Goal: Complete application form: Complete application form

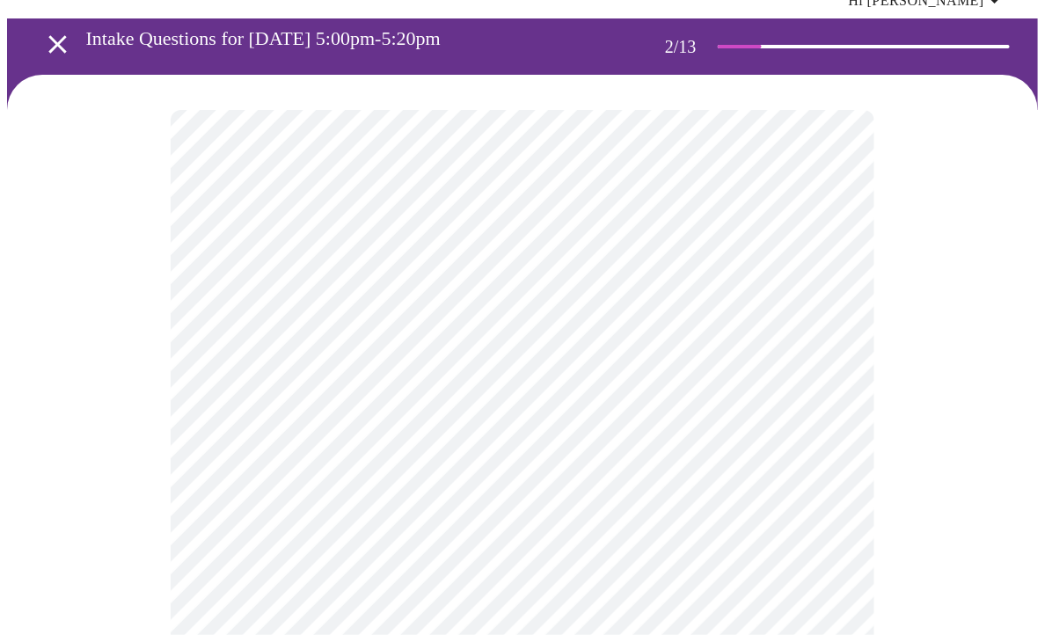
scroll to position [159, 0]
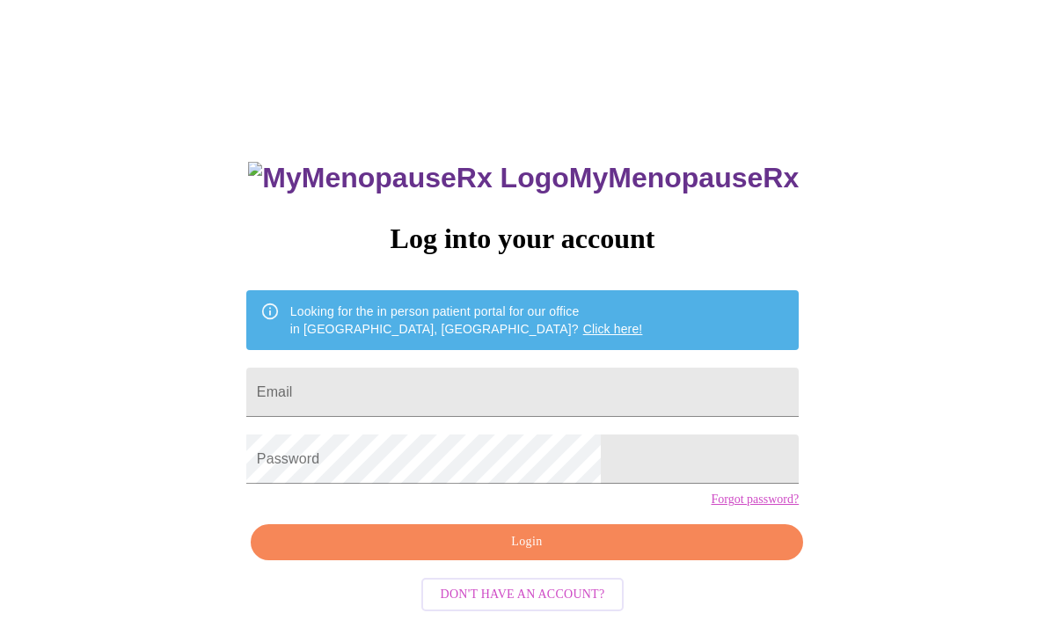
scroll to position [17, 0]
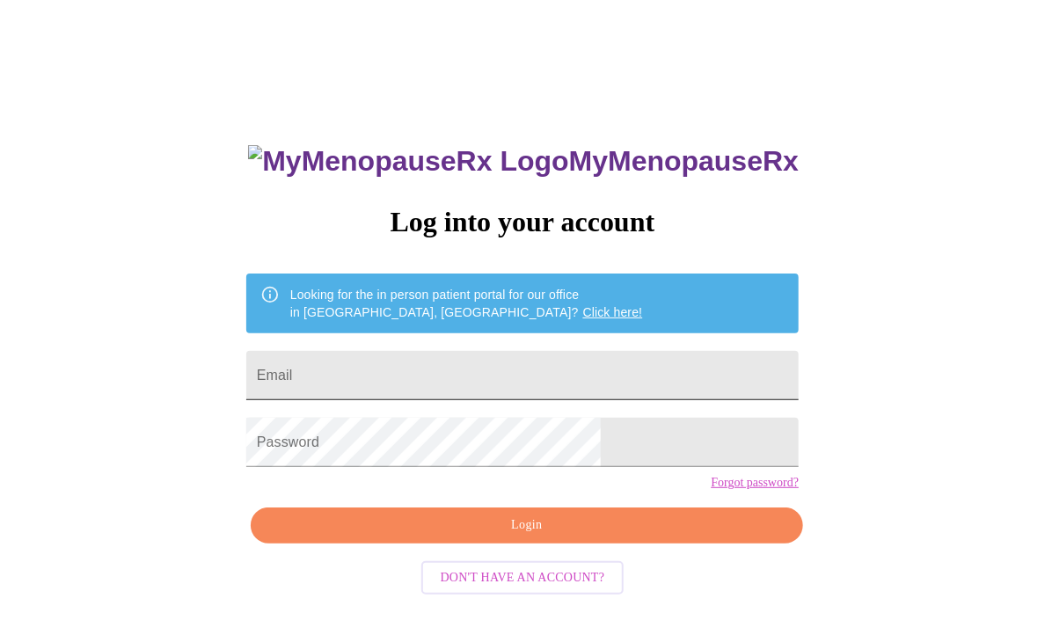
click at [392, 363] on input "Email" at bounding box center [522, 375] width 553 height 49
type input "[PERSON_NAME][EMAIL_ADDRESS][DOMAIN_NAME]"
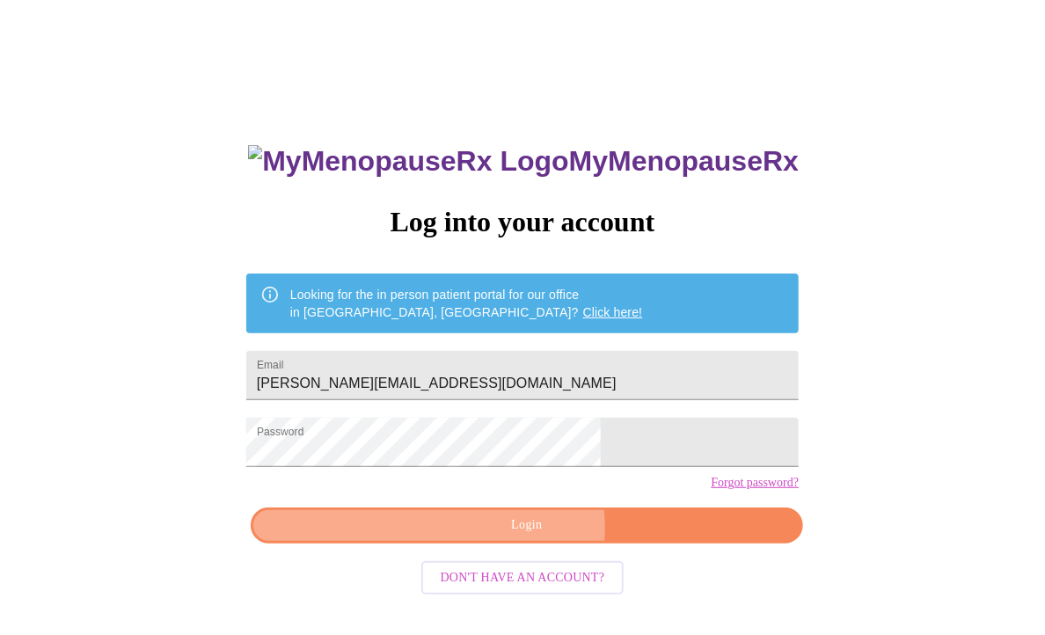
click at [520, 537] on span "Login" at bounding box center [527, 526] width 512 height 22
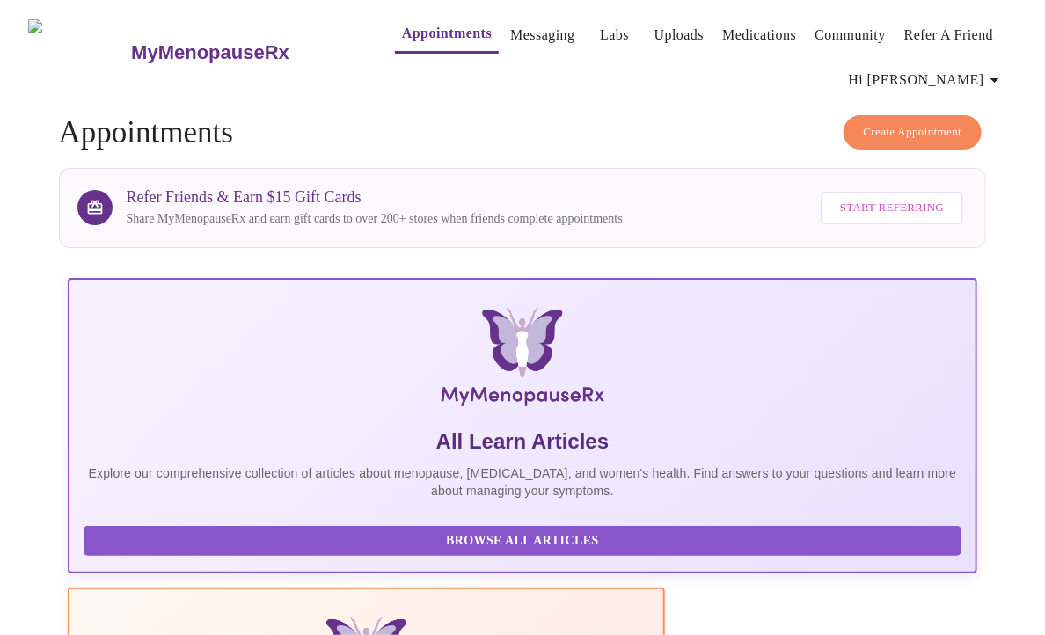
scroll to position [640, 0]
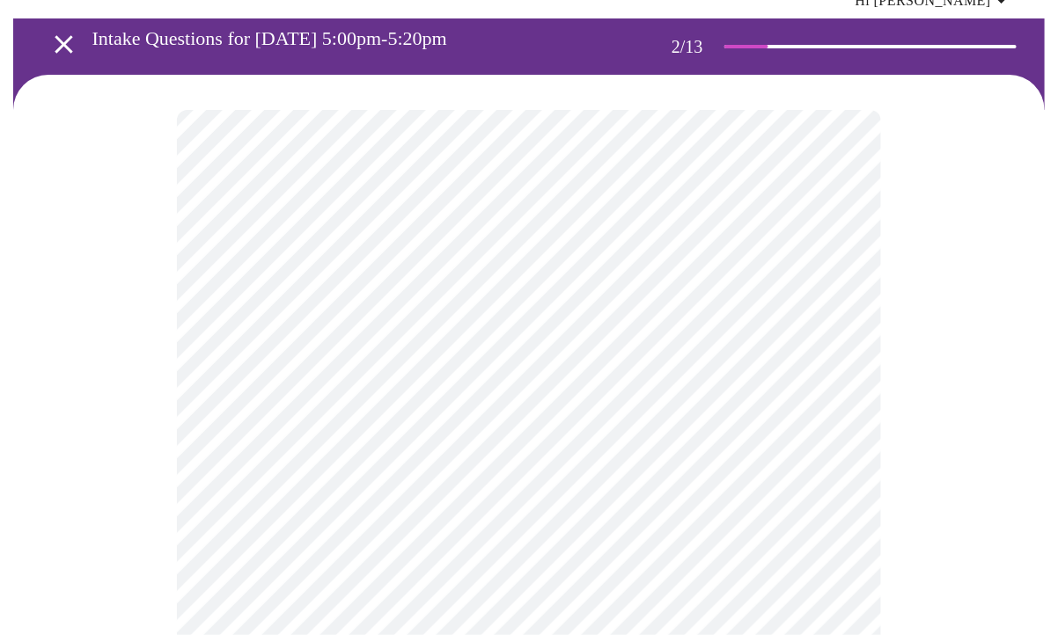
scroll to position [159, 0]
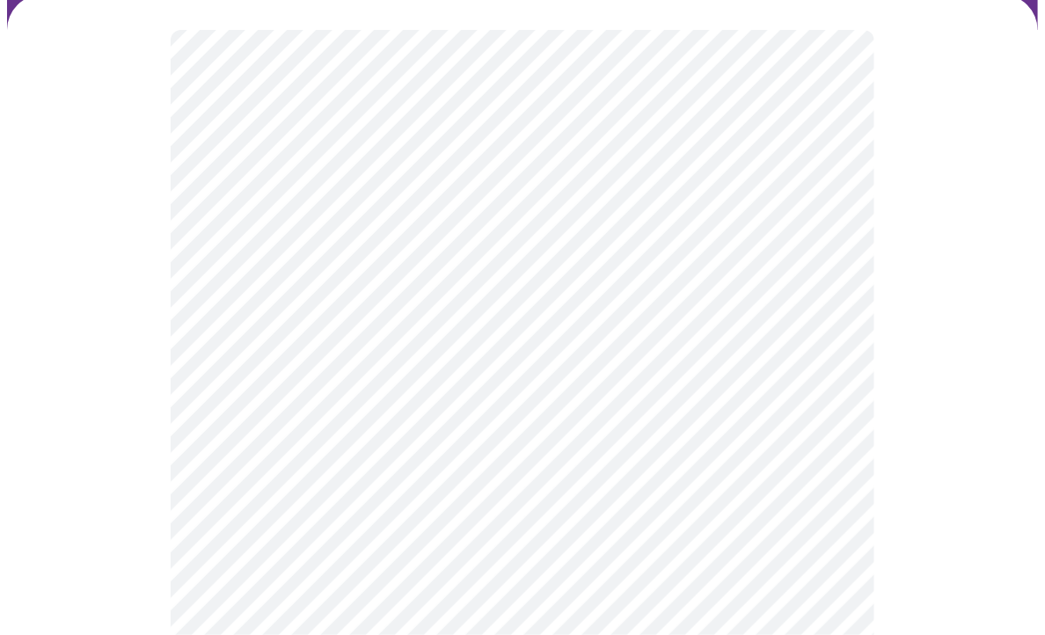
click at [396, 230] on body "MyMenopauseRx Appointments Messaging Labs Uploads Medications Community Refer a…" at bounding box center [522, 388] width 1031 height 1081
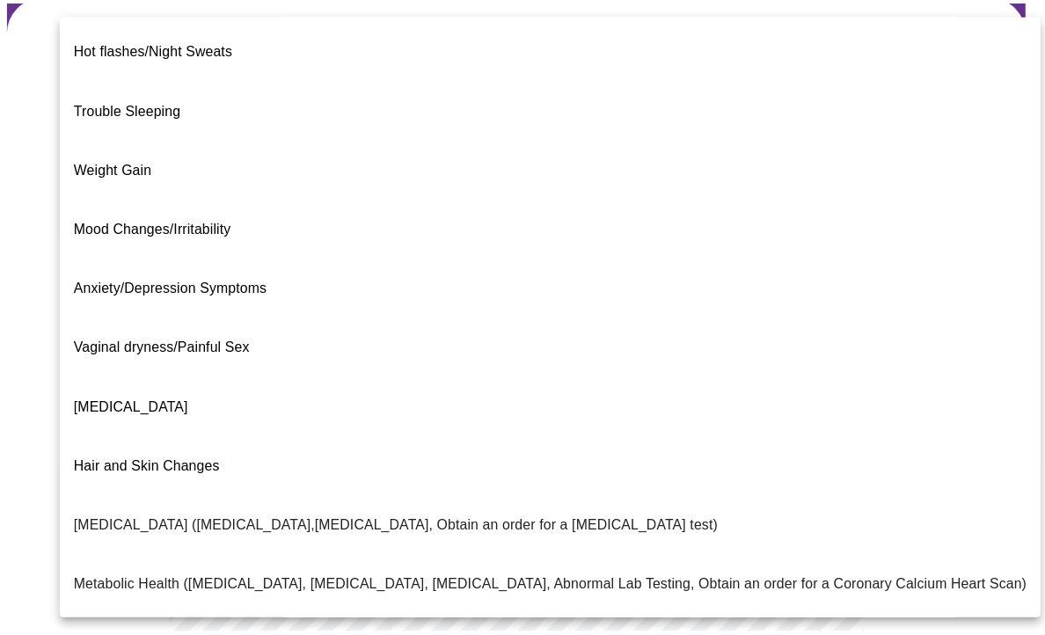
scroll to position [0, 0]
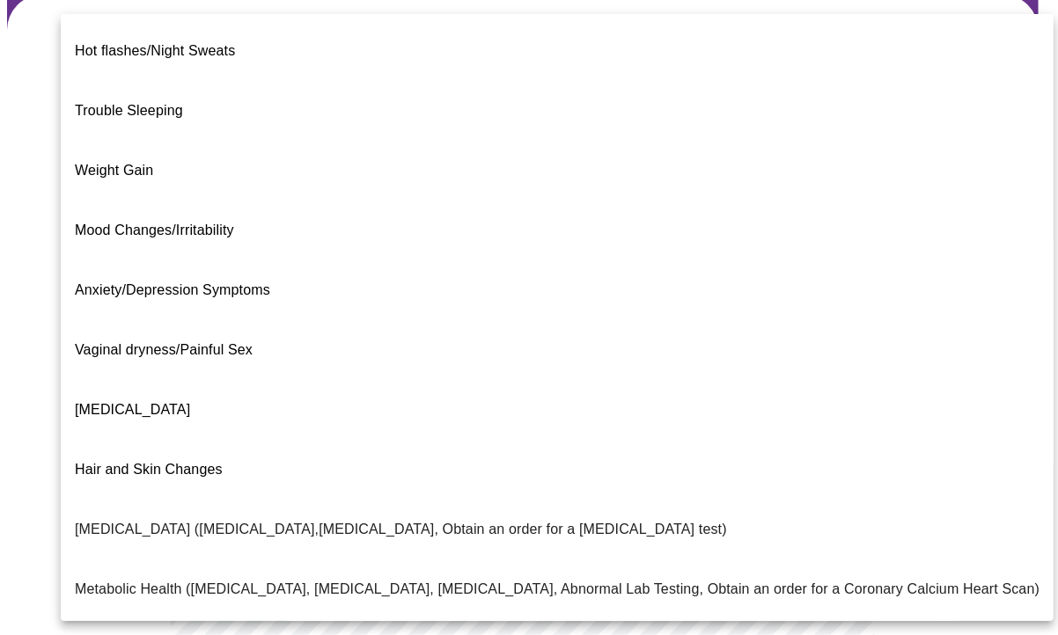
click at [119, 163] on span "Weight Gain" at bounding box center [114, 170] width 78 height 15
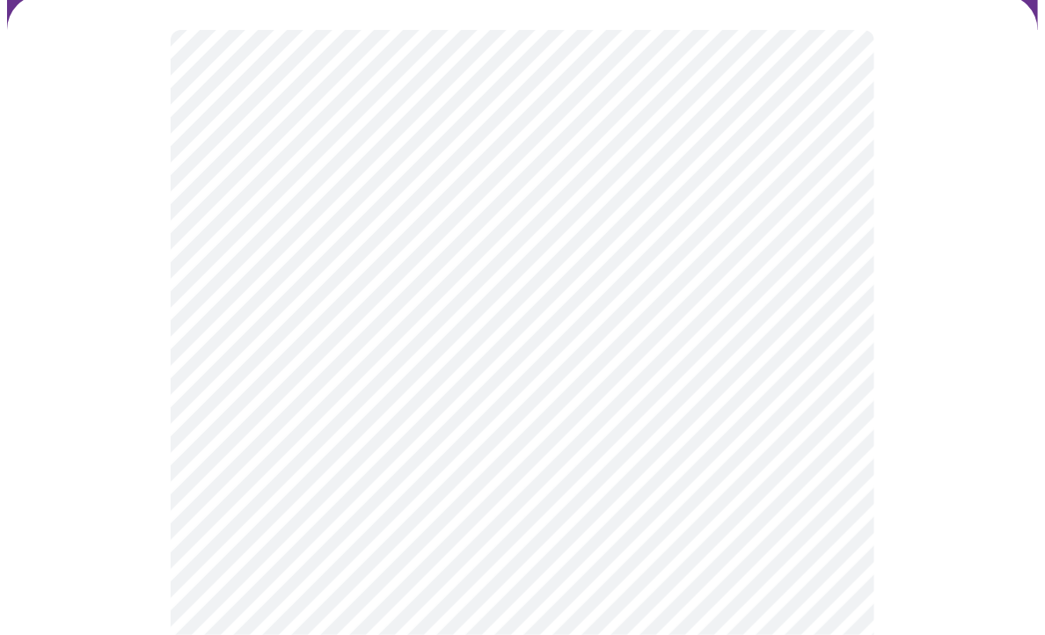
click at [272, 403] on body "MyMenopauseRx Appointments Messaging Labs Uploads Medications Community Refer a…" at bounding box center [522, 383] width 1031 height 1071
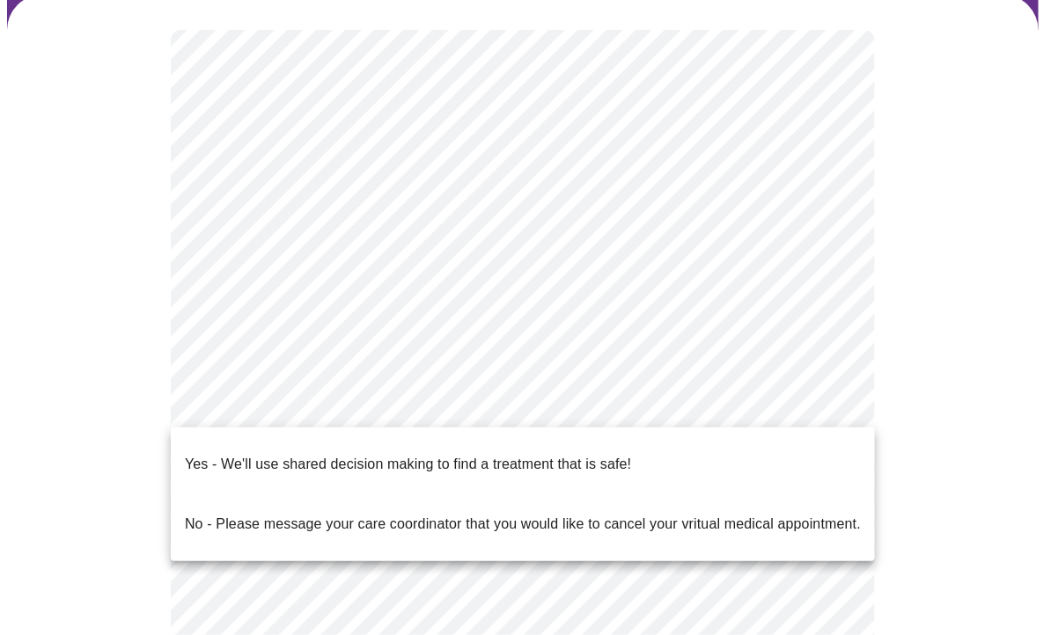
click at [274, 454] on p "Yes - We'll use shared decision making to find a treatment that is safe!" at bounding box center [408, 464] width 446 height 21
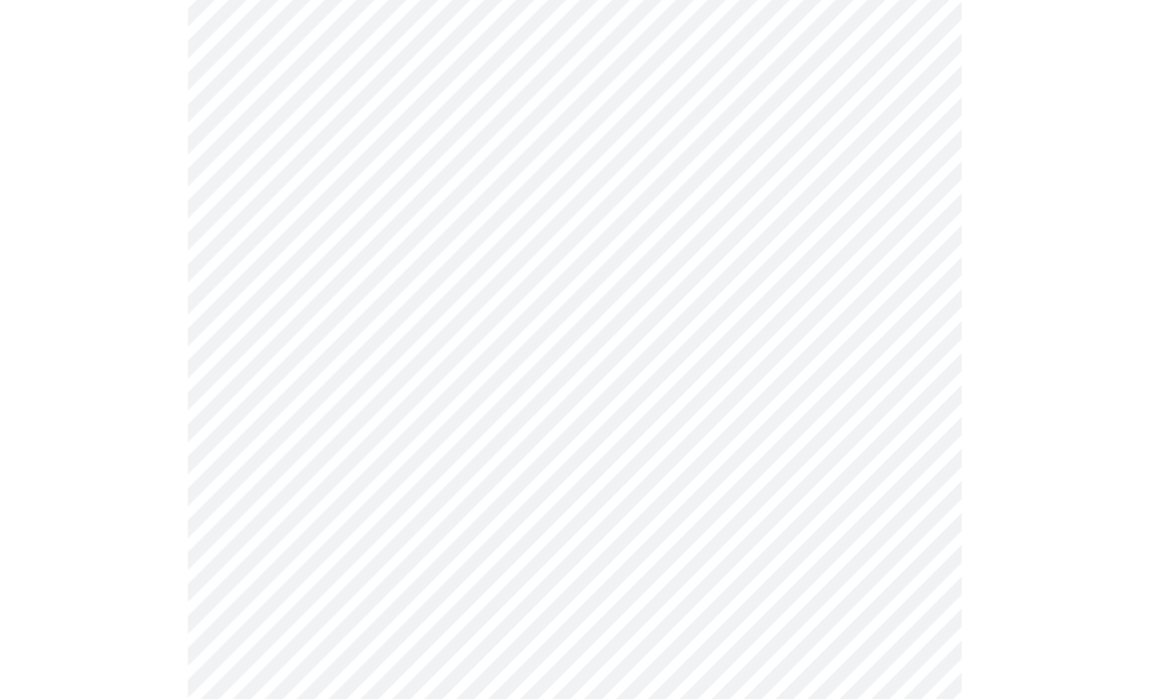
scroll to position [319, 0]
click at [147, 461] on div at bounding box center [522, 291] width 1031 height 913
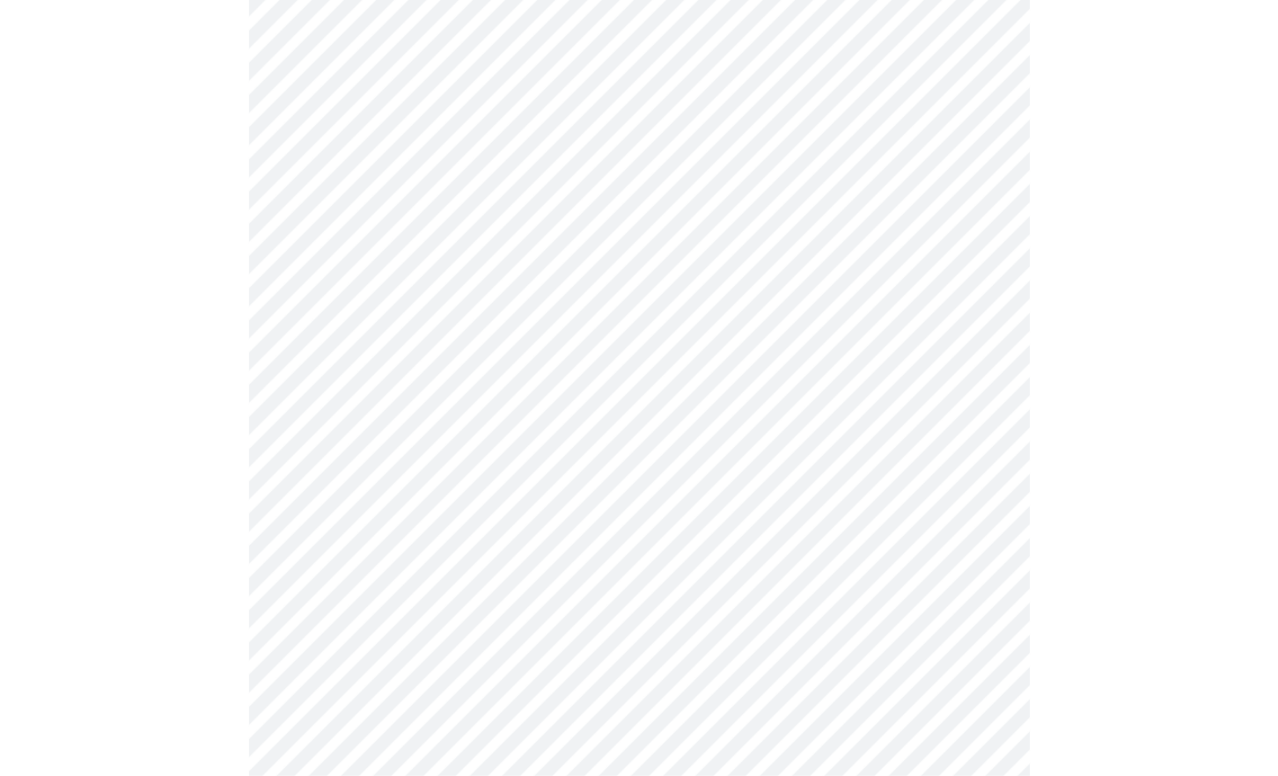
scroll to position [220, 0]
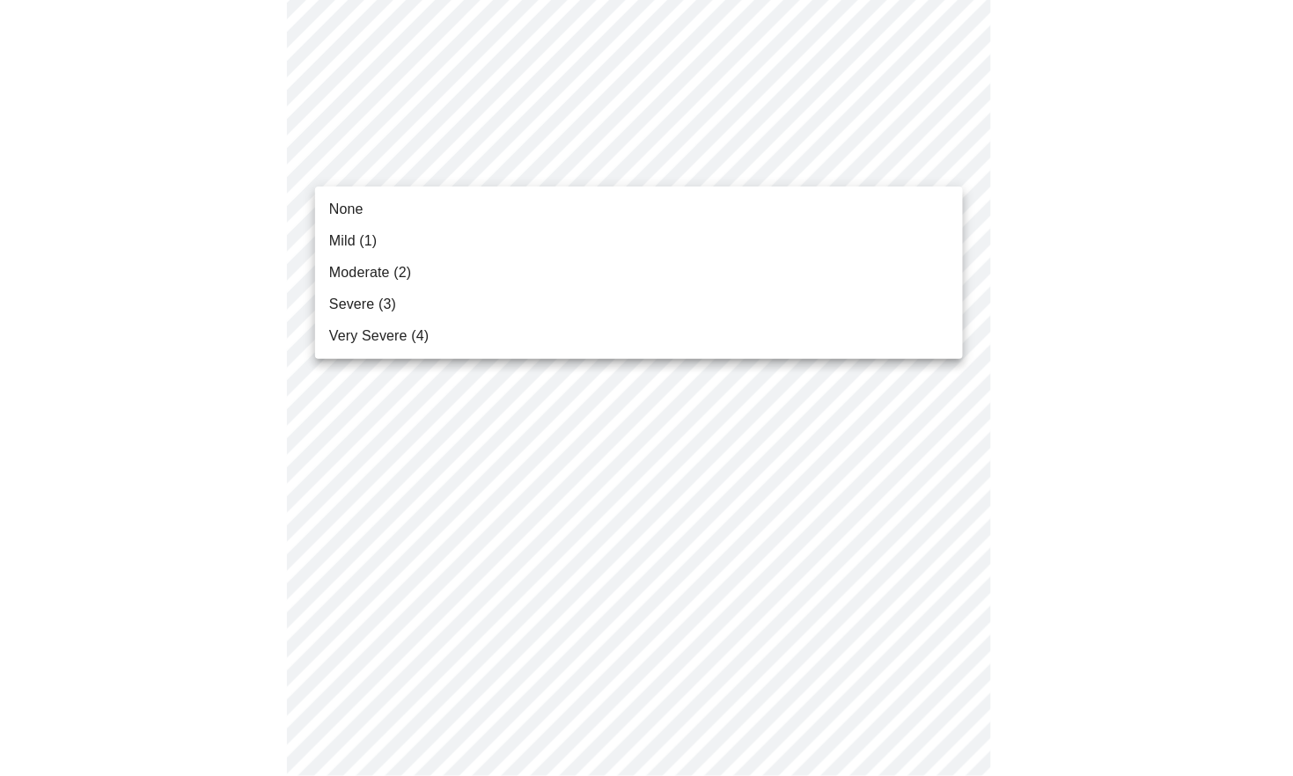
click at [374, 272] on span "Moderate (2)" at bounding box center [370, 272] width 82 height 21
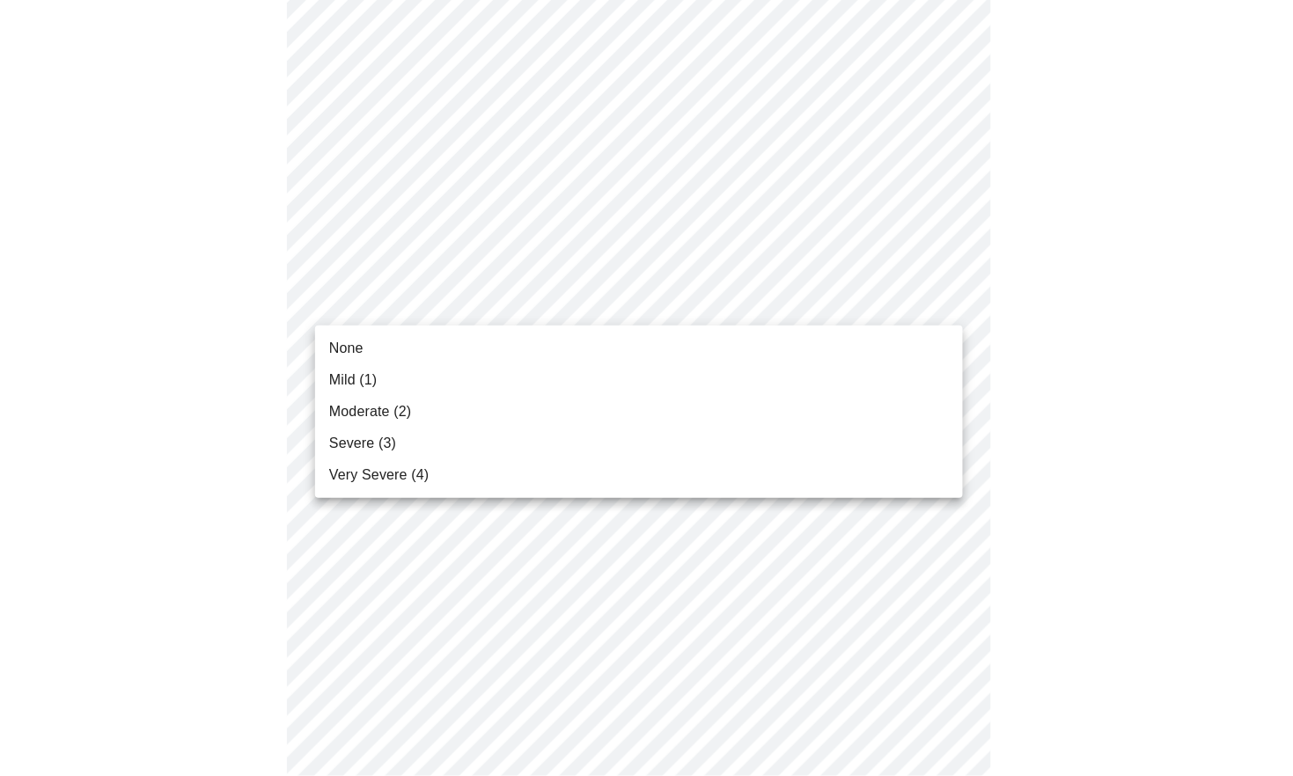
click at [364, 347] on li "None" at bounding box center [639, 349] width 648 height 32
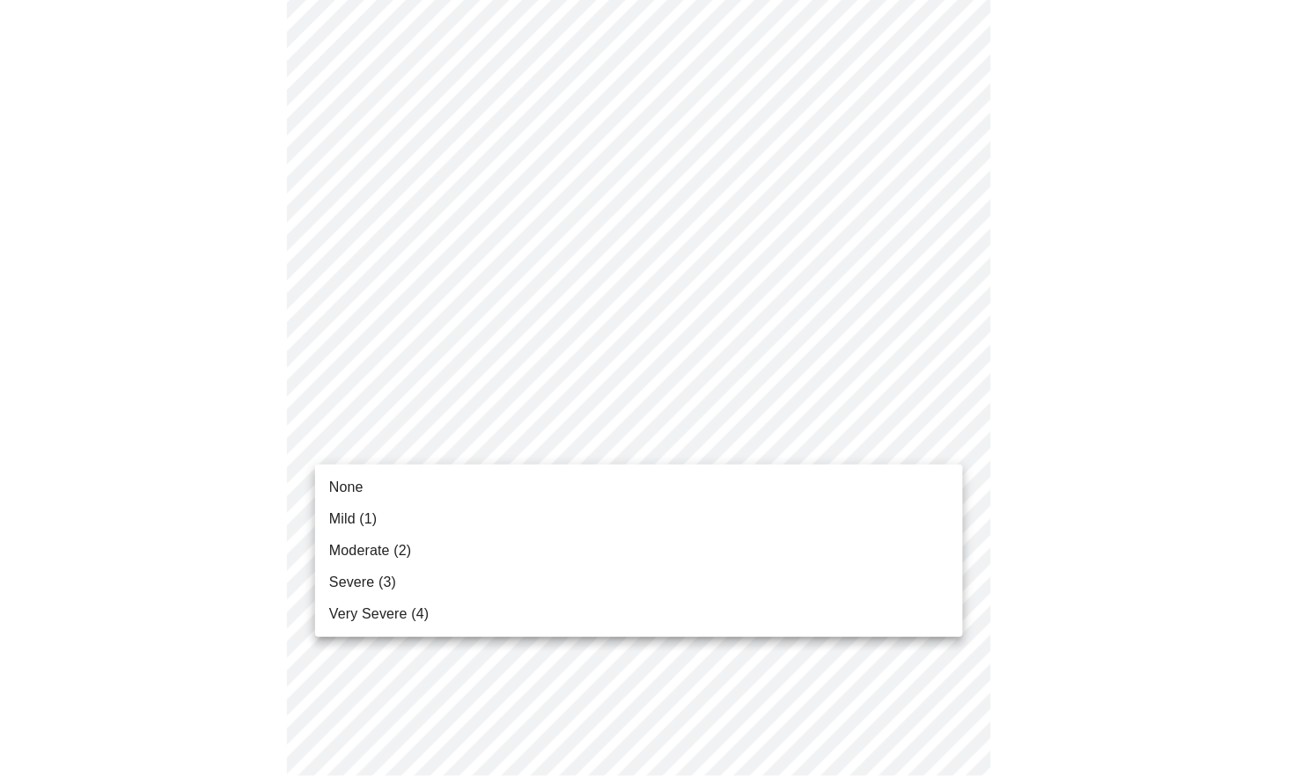
click at [342, 521] on span "Mild (1)" at bounding box center [353, 519] width 48 height 21
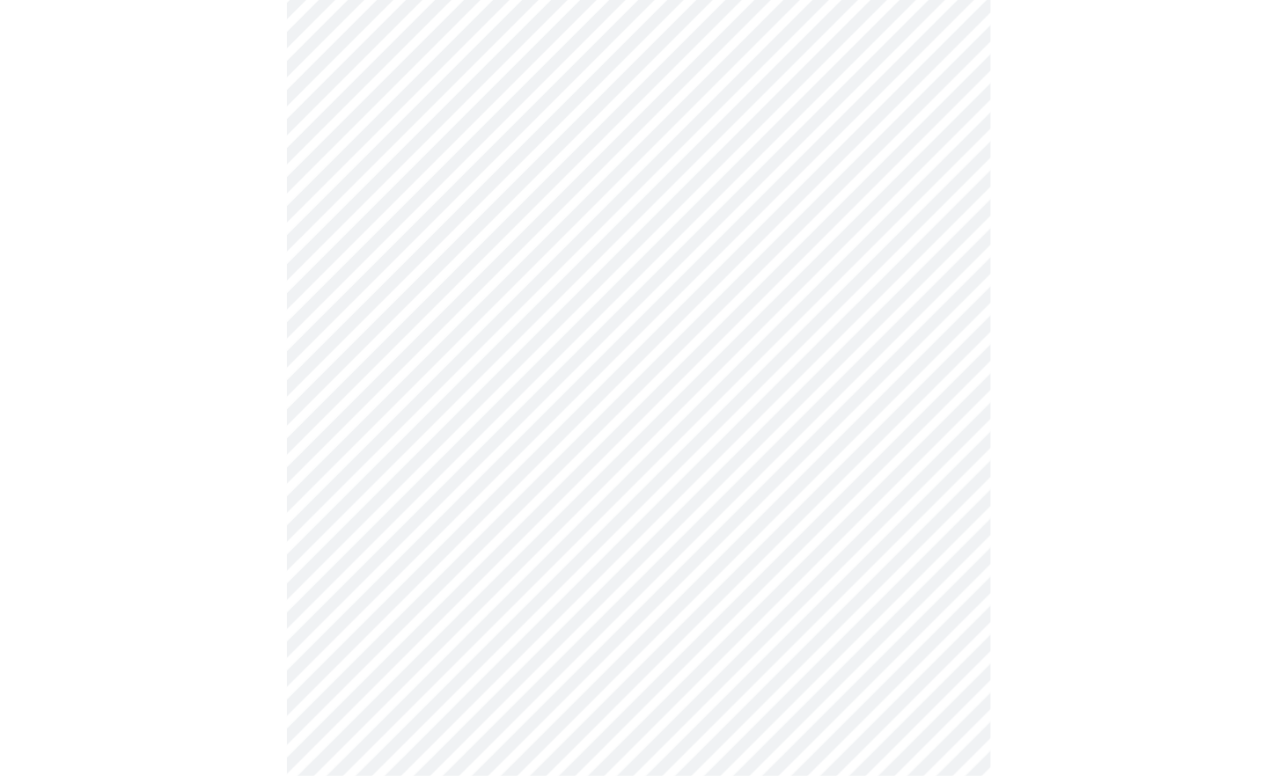
scroll to position [318, 0]
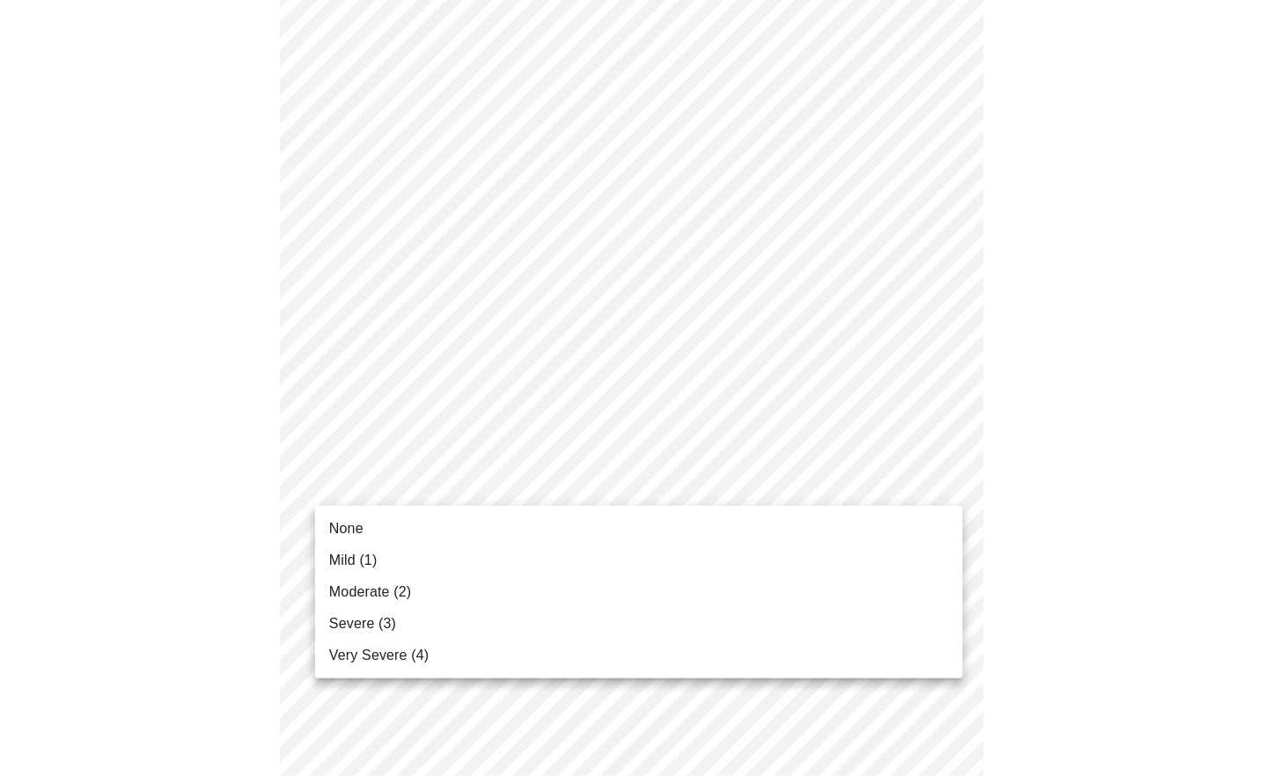
click at [354, 561] on span "Mild (1)" at bounding box center [353, 560] width 48 height 21
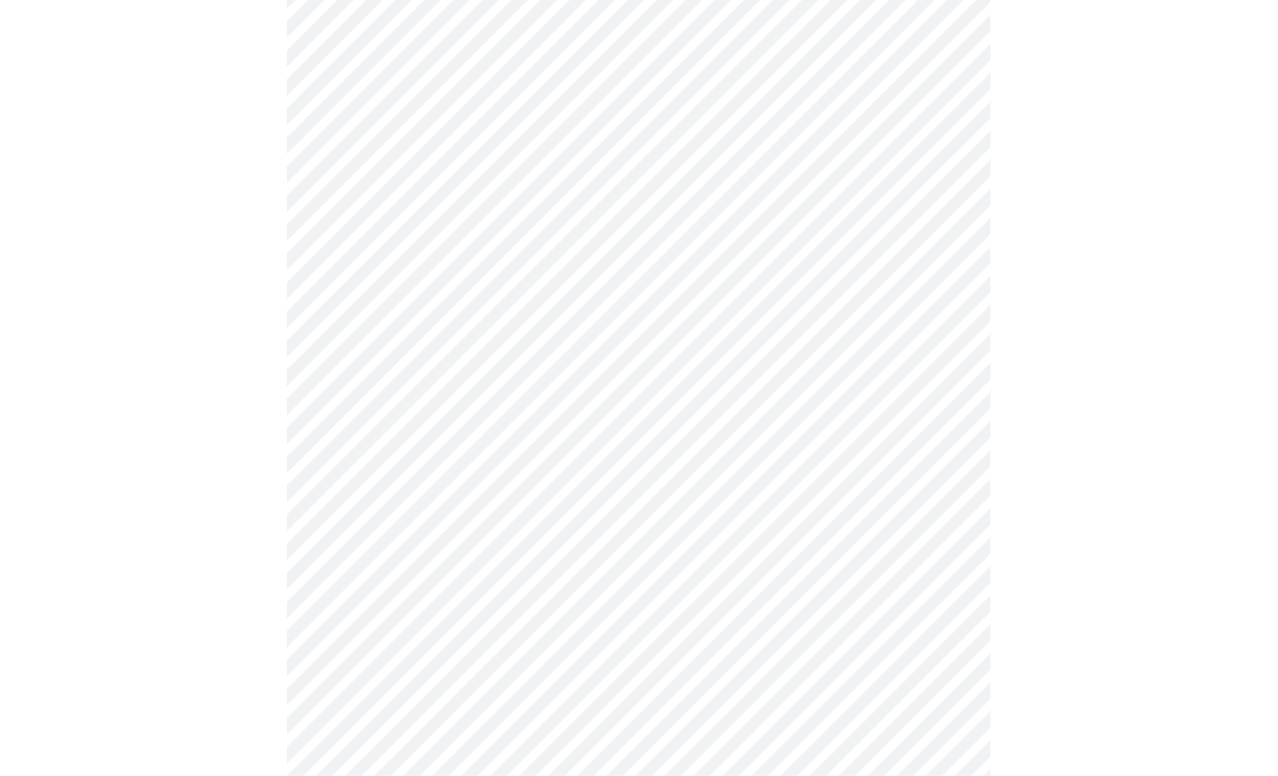
scroll to position [415, 0]
click at [552, 504] on body "MyMenopauseRx Appointments Messaging Labs Uploads Medications Community Refer a…" at bounding box center [646, 712] width 1279 height 2240
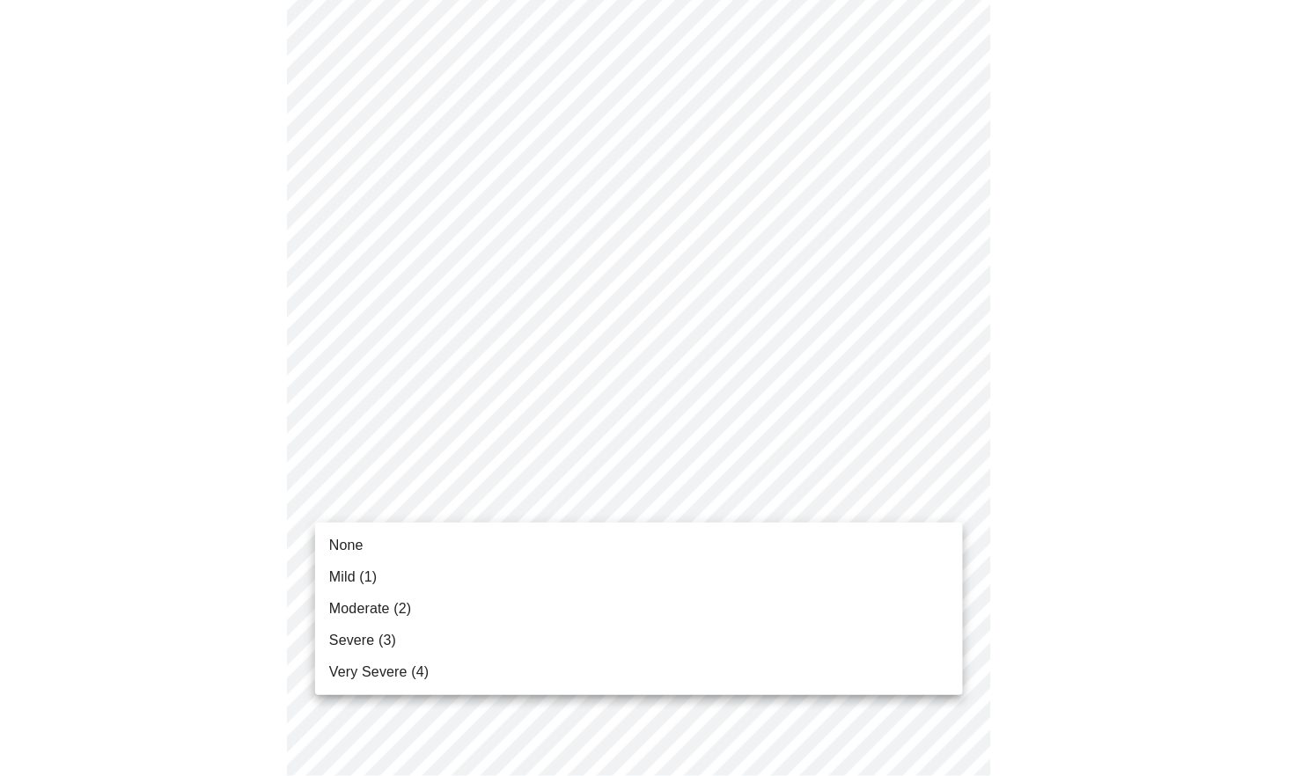
click at [348, 577] on span "Mild (1)" at bounding box center [353, 577] width 48 height 21
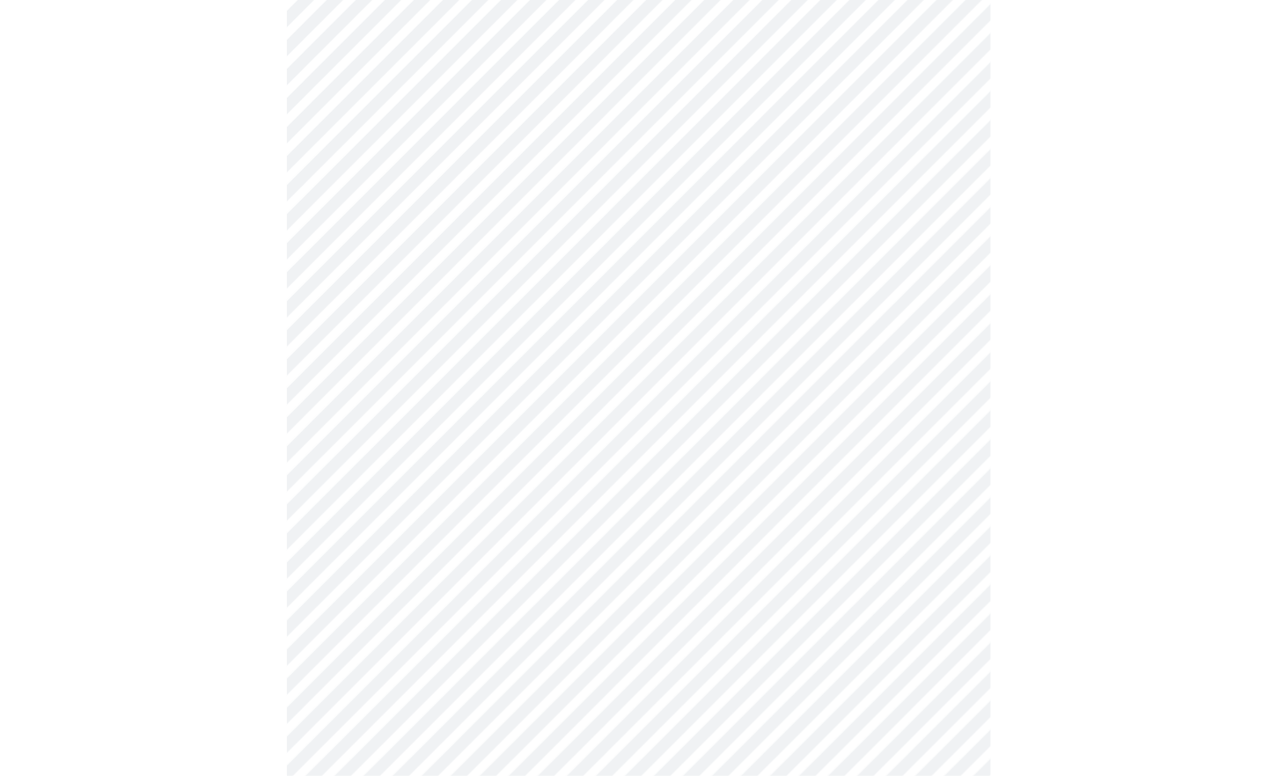
click at [543, 614] on body "MyMenopauseRx Appointments Messaging Labs Uploads Medications Community Refer a…" at bounding box center [639, 699] width 1264 height 2215
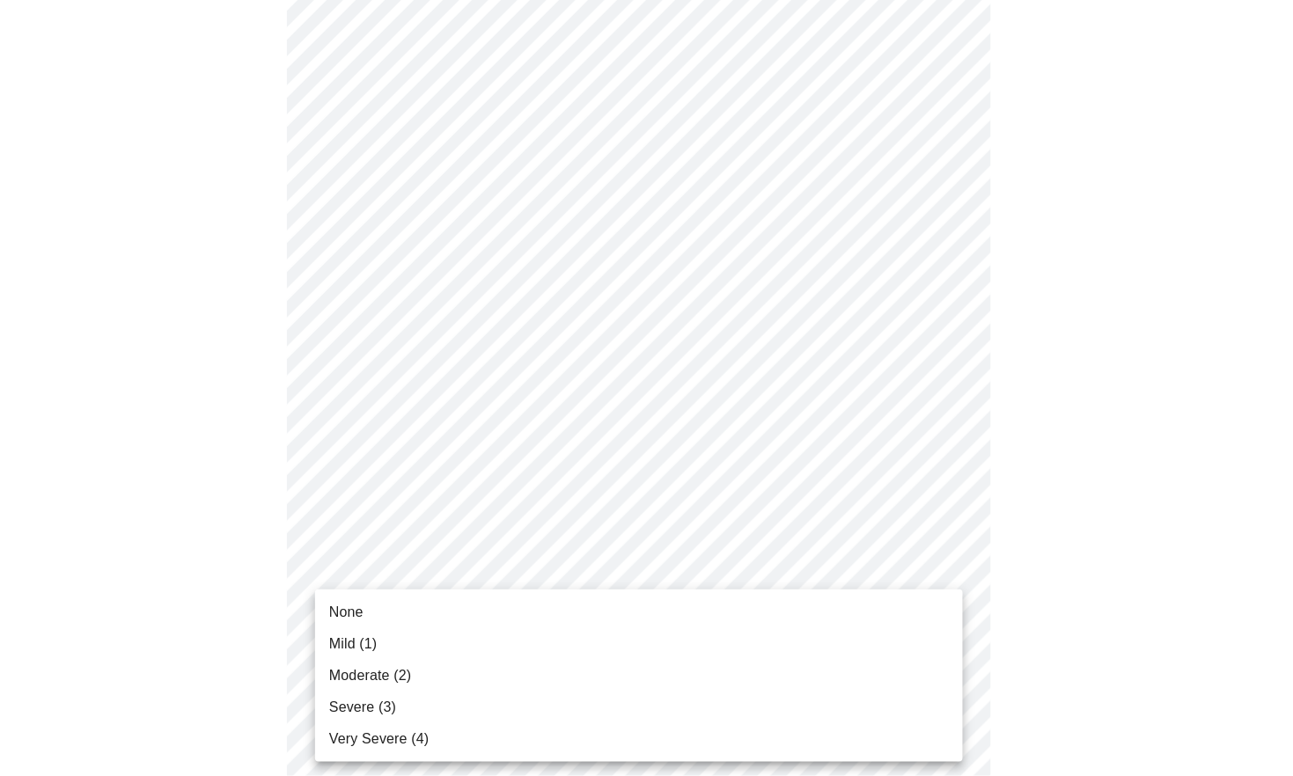
click at [363, 598] on li "None" at bounding box center [639, 613] width 648 height 32
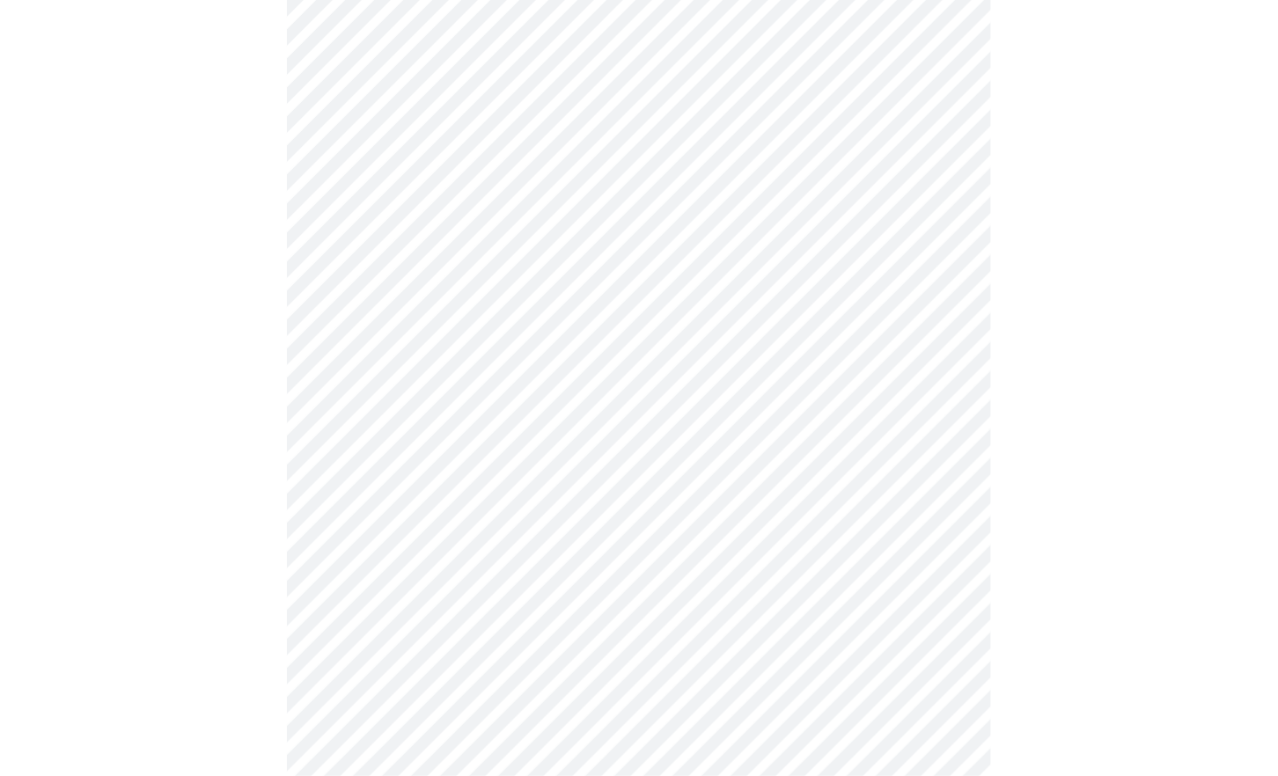
scroll to position [611, 0]
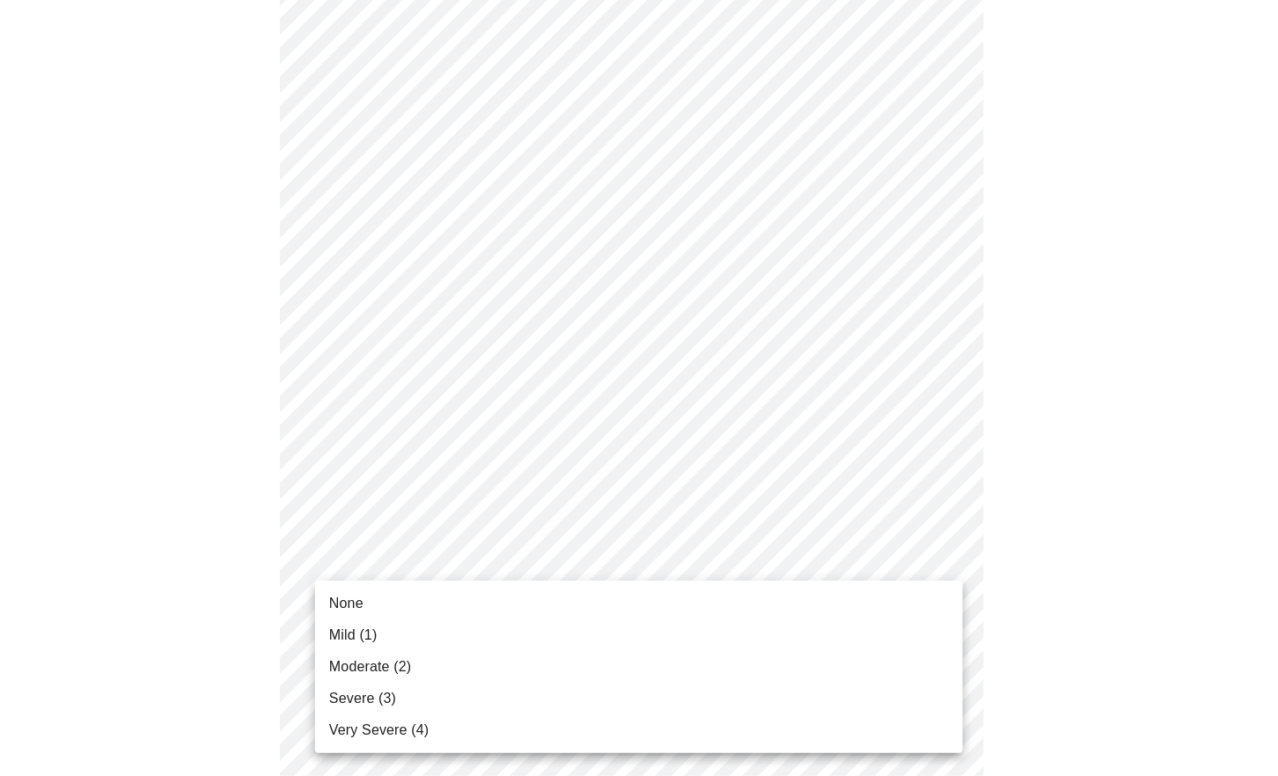
click at [441, 560] on body "MyMenopauseRx Appointments Messaging Labs Uploads Medications Community Refer a…" at bounding box center [639, 491] width 1264 height 2190
click at [374, 634] on span "Mild (1)" at bounding box center [353, 635] width 48 height 21
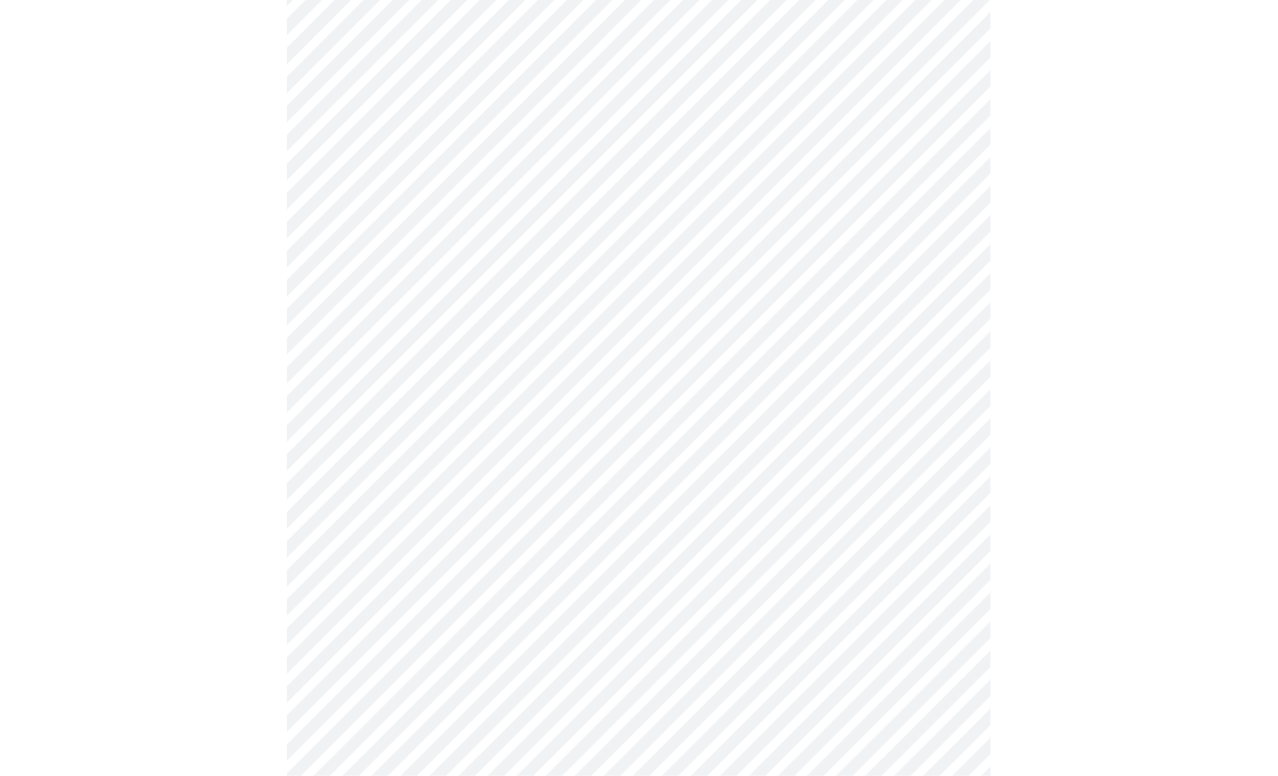
scroll to position [709, 0]
click at [400, 594] on body "MyMenopauseRx Appointments Messaging Labs Uploads Medications Community Refer a…" at bounding box center [639, 381] width 1264 height 2166
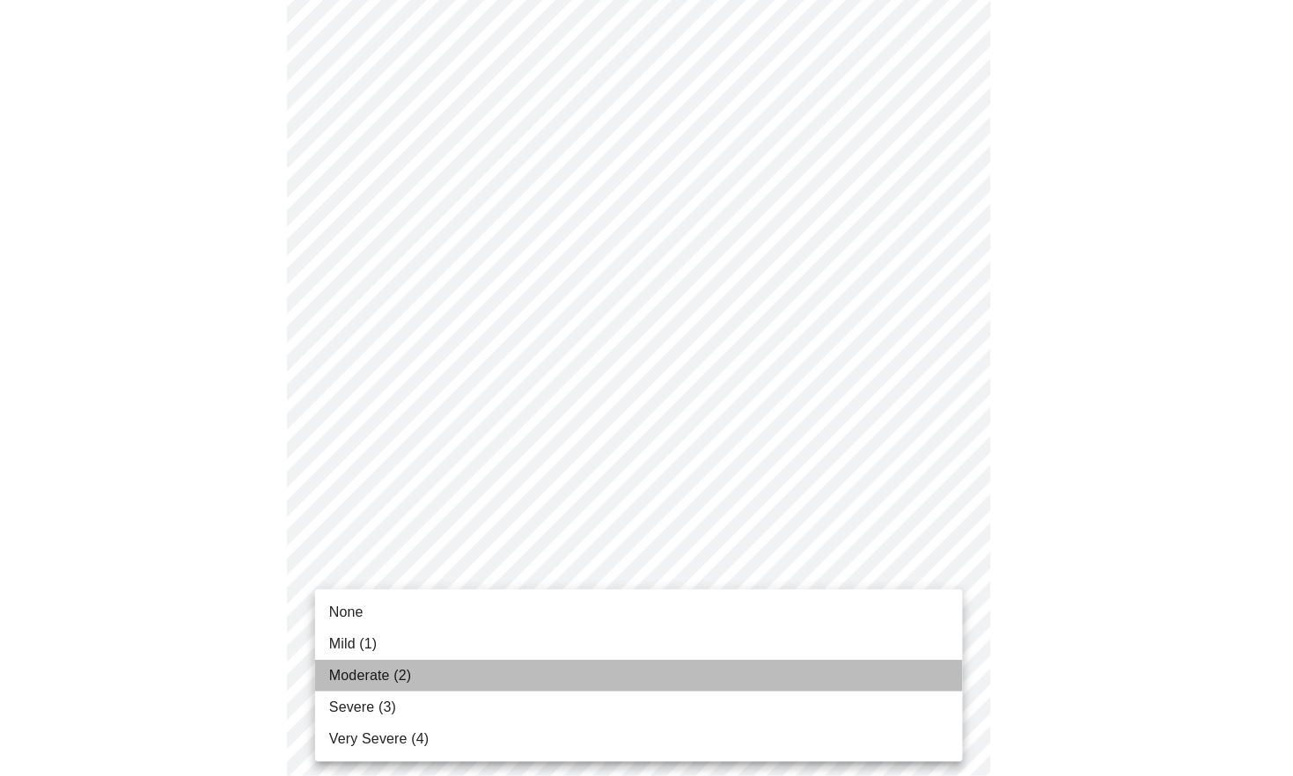
click at [381, 634] on span "Moderate (2)" at bounding box center [370, 675] width 82 height 21
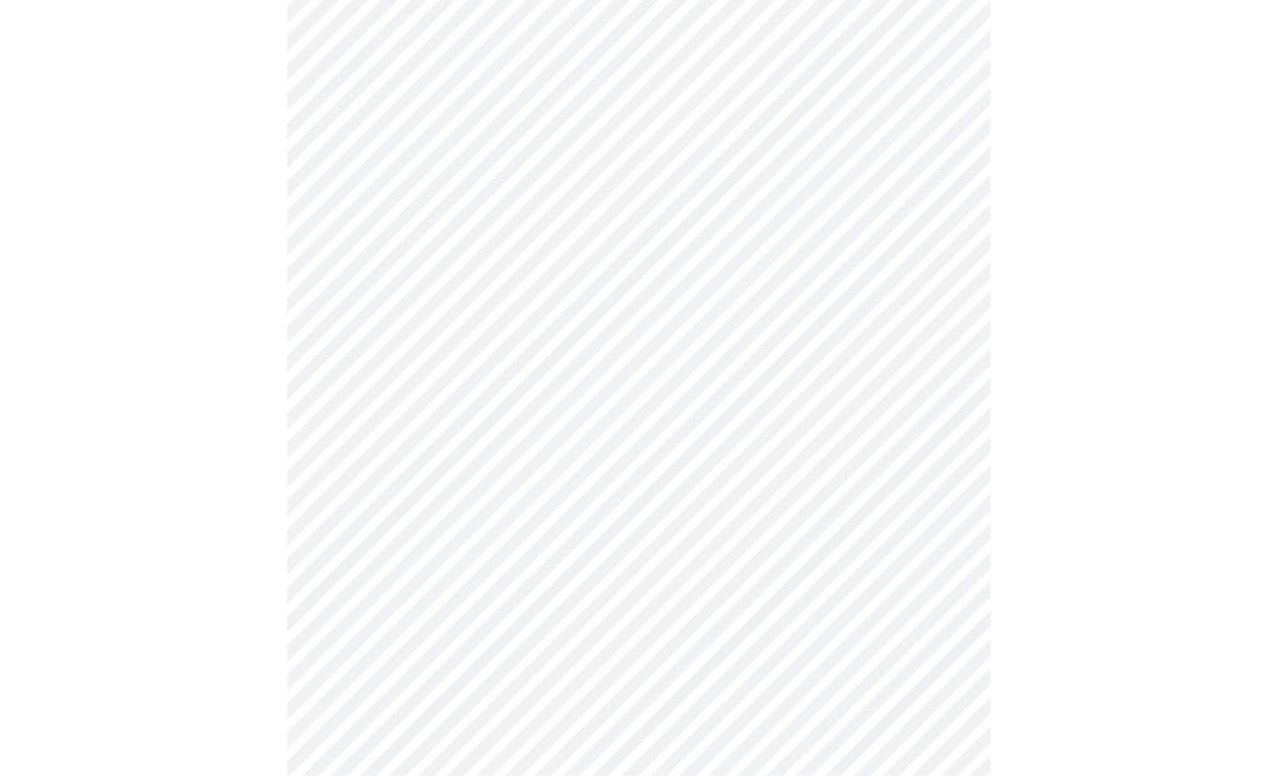
scroll to position [807, 0]
click at [406, 634] on body "MyMenopauseRx Appointments Messaging Labs Uploads Medications Community Refer a…" at bounding box center [646, 270] width 1279 height 2141
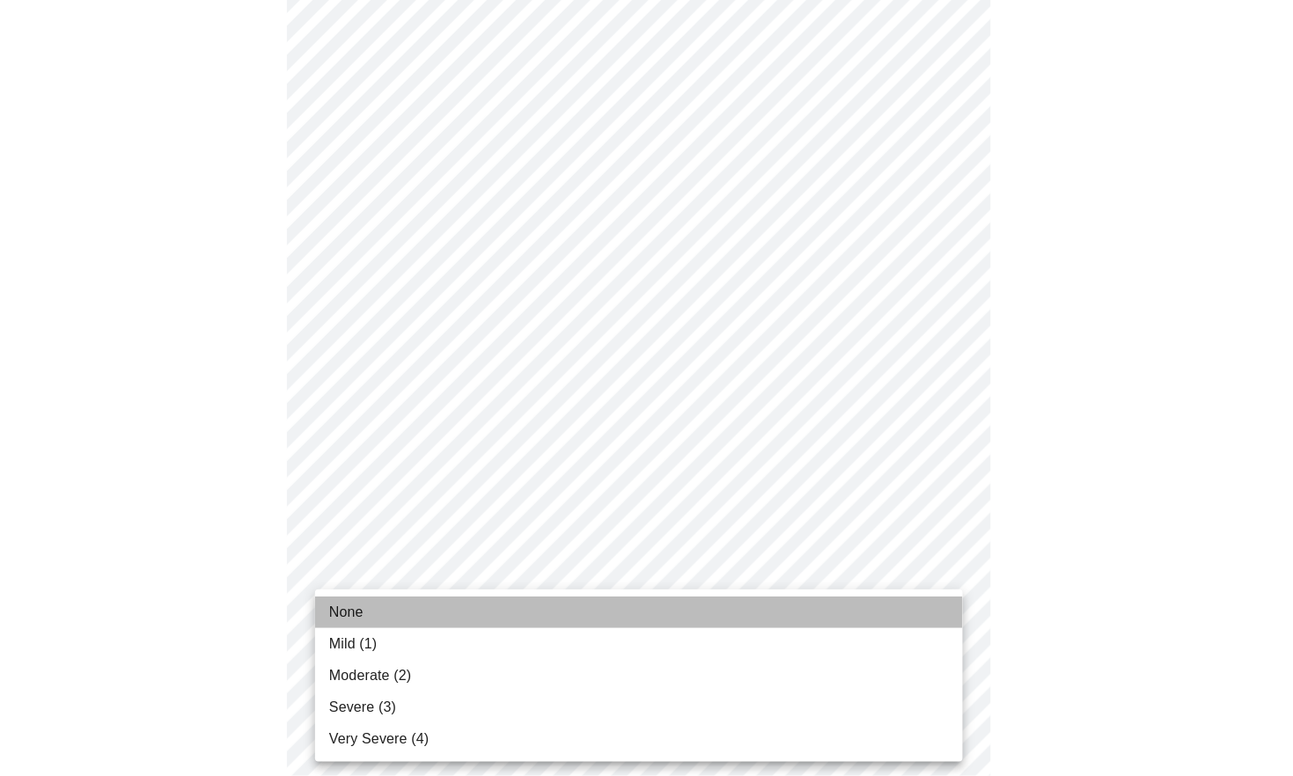
click at [355, 613] on span "None" at bounding box center [346, 612] width 34 height 21
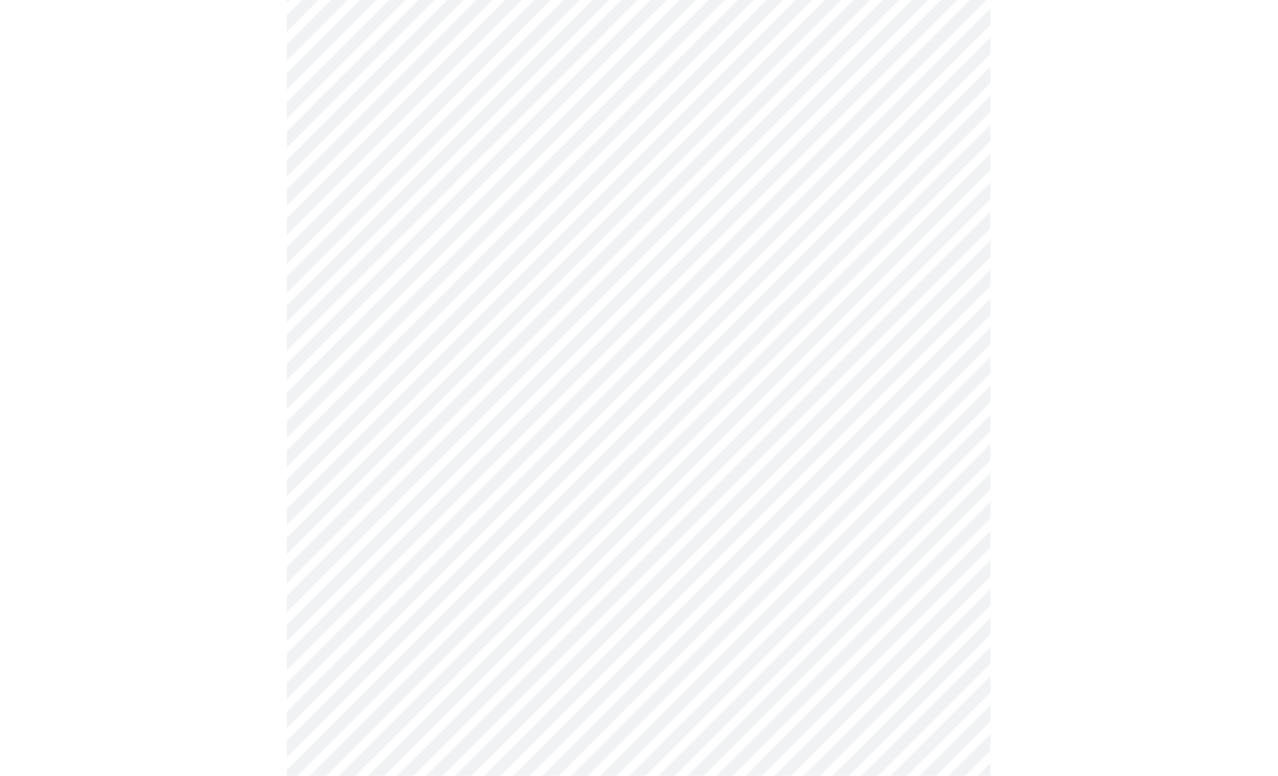
scroll to position [1002, 0]
click at [380, 590] on body "MyMenopauseRx Appointments Messaging Labs Uploads Medications Community Refer a…" at bounding box center [646, 63] width 1279 height 2116
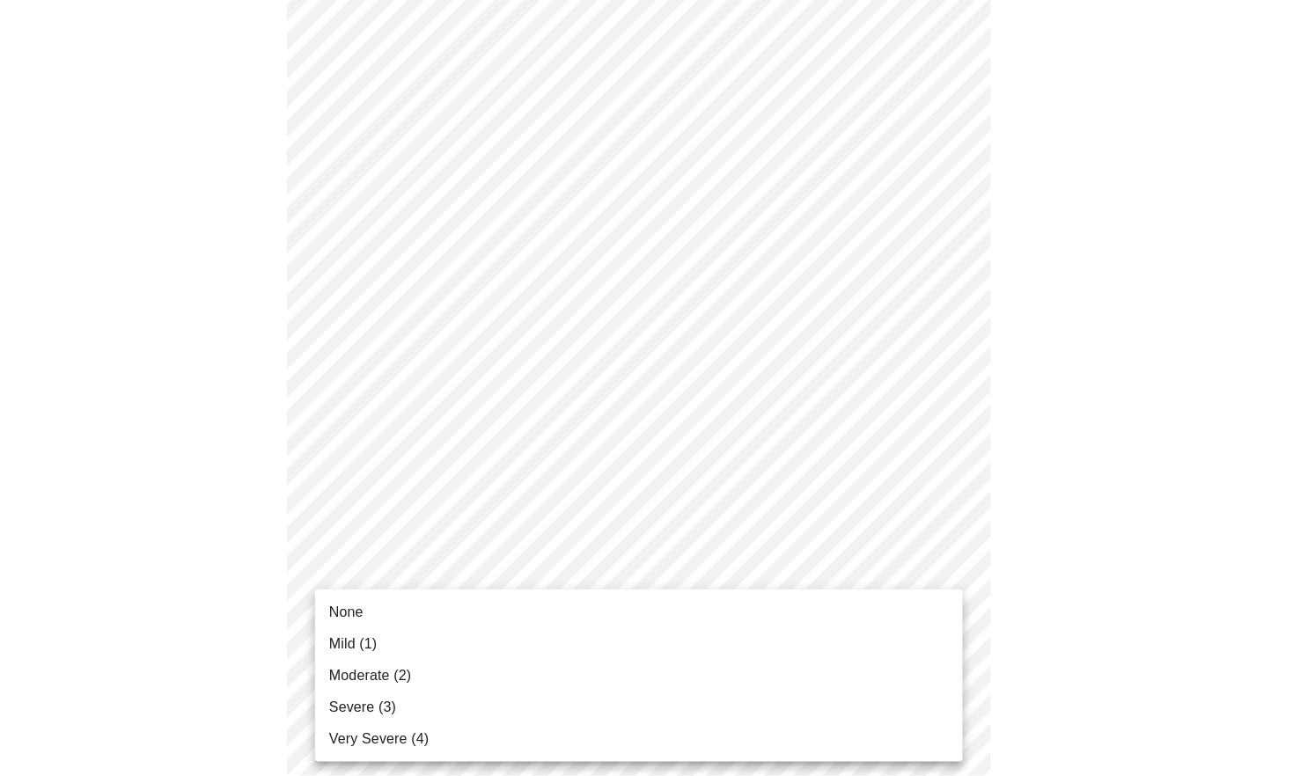
click at [357, 610] on span "None" at bounding box center [346, 612] width 34 height 21
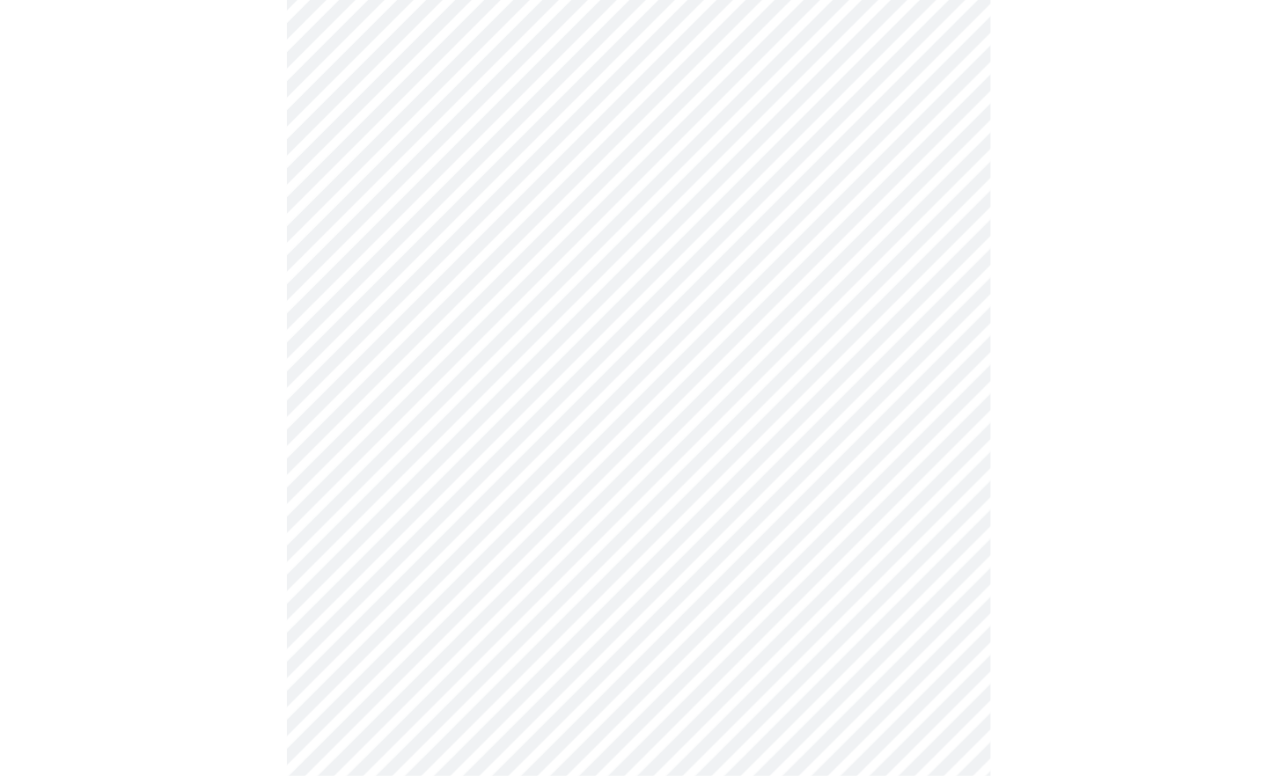
scroll to position [1198, 0]
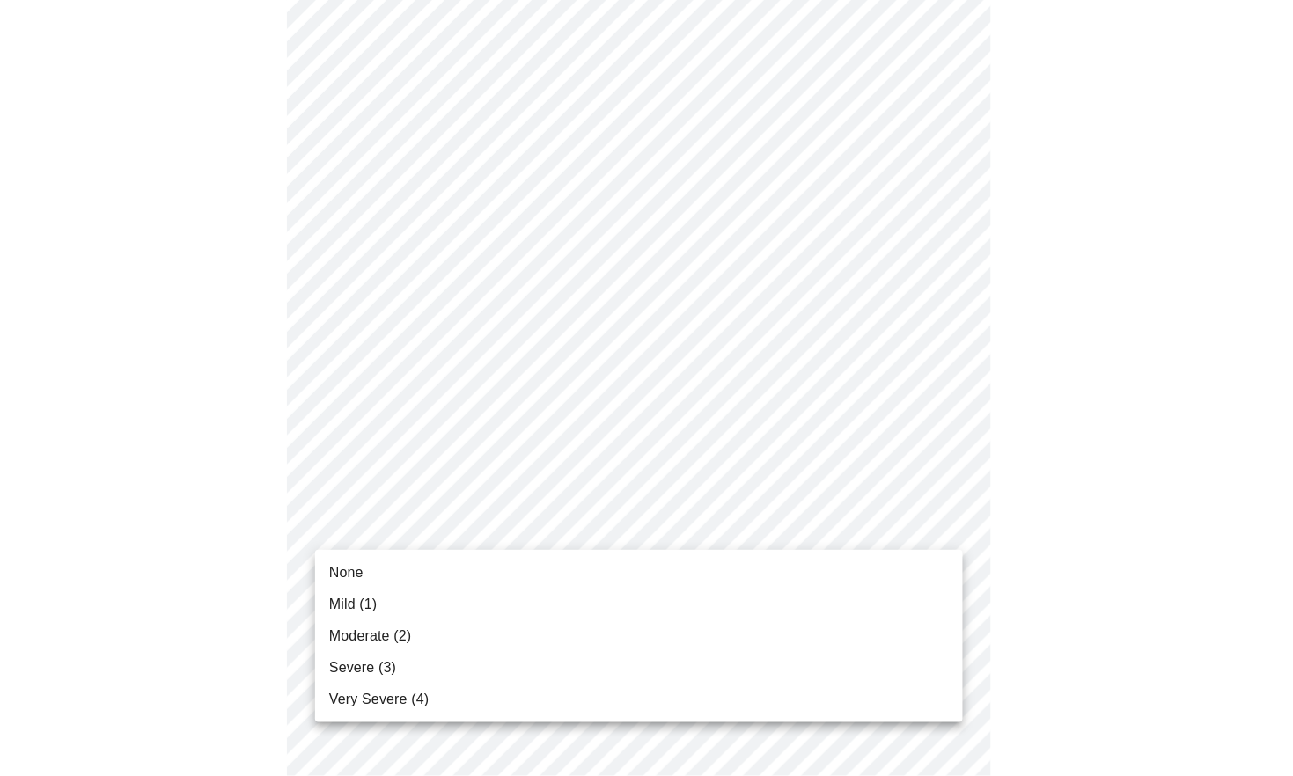
click at [357, 602] on span "Mild (1)" at bounding box center [353, 604] width 48 height 21
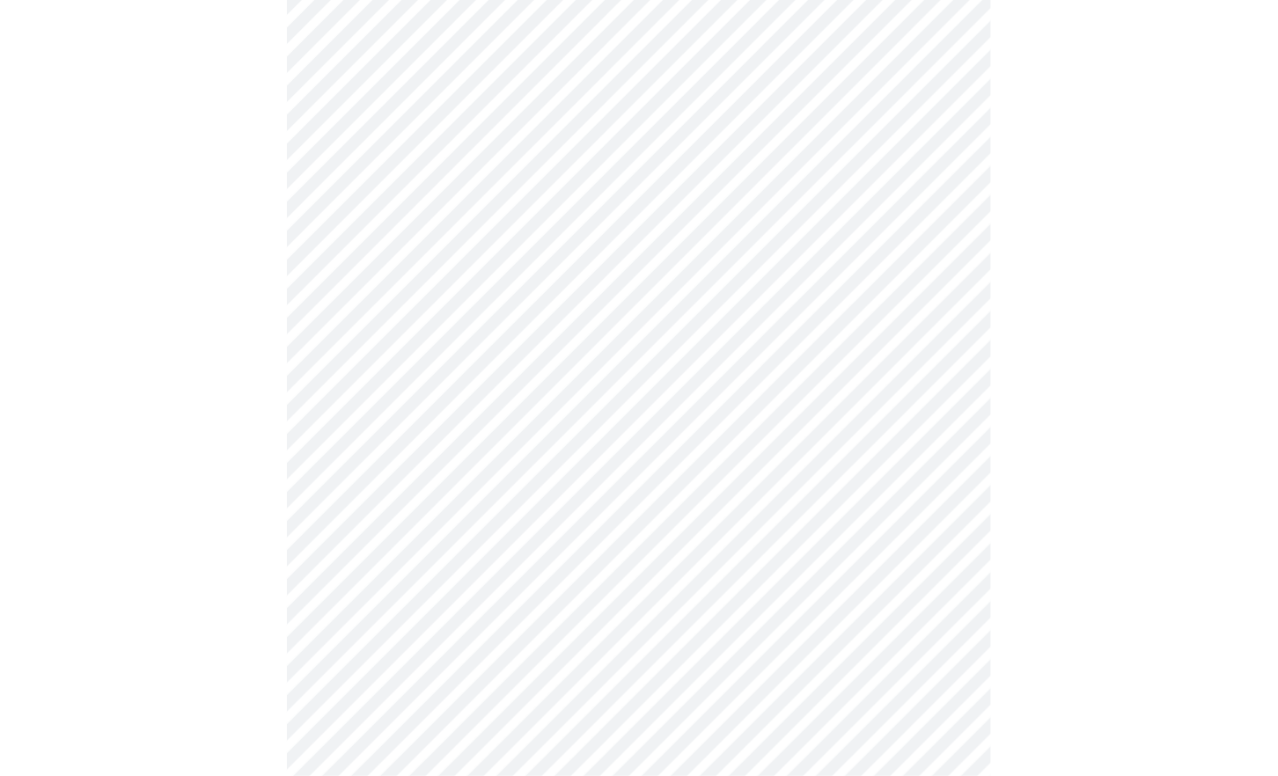
scroll to position [391, 0]
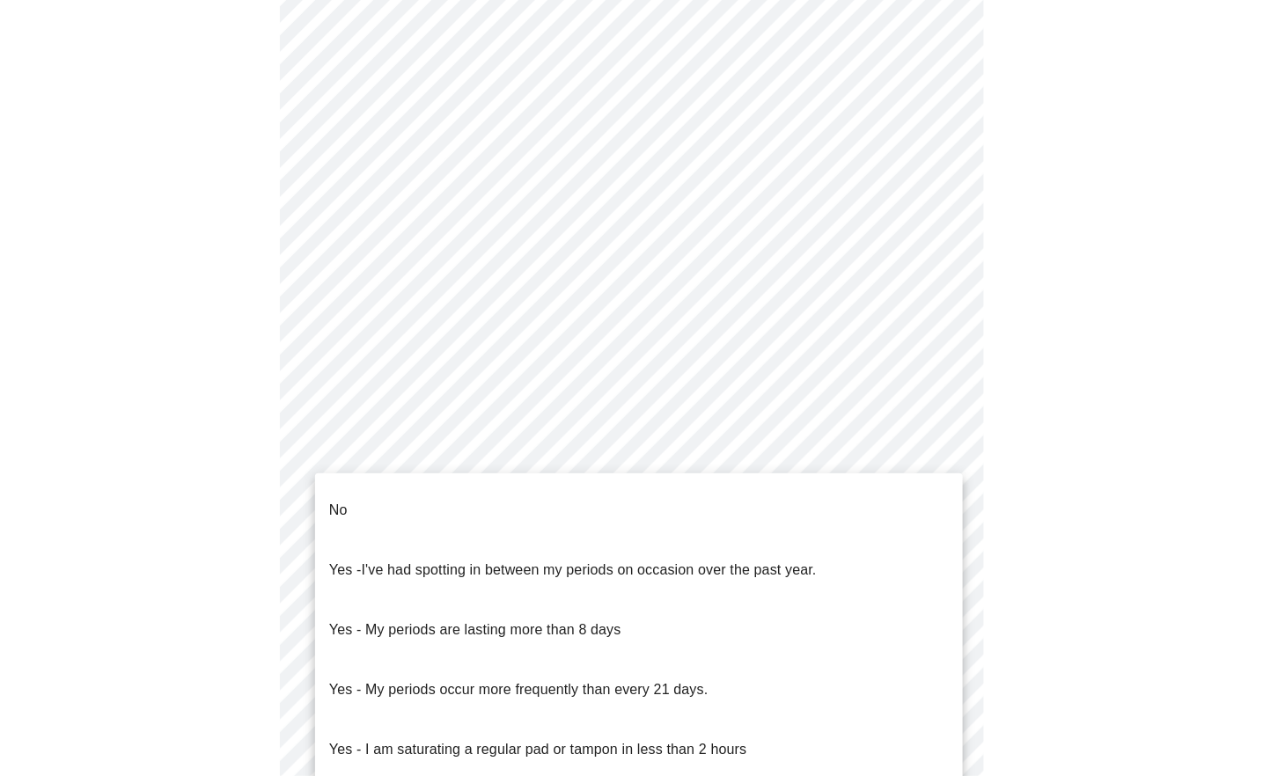
click at [895, 634] on body "MyMenopauseRx Appointments Messaging Labs Uploads Medications Community Refer a…" at bounding box center [639, 483] width 1264 height 1734
click at [343, 500] on p "No" at bounding box center [338, 510] width 18 height 21
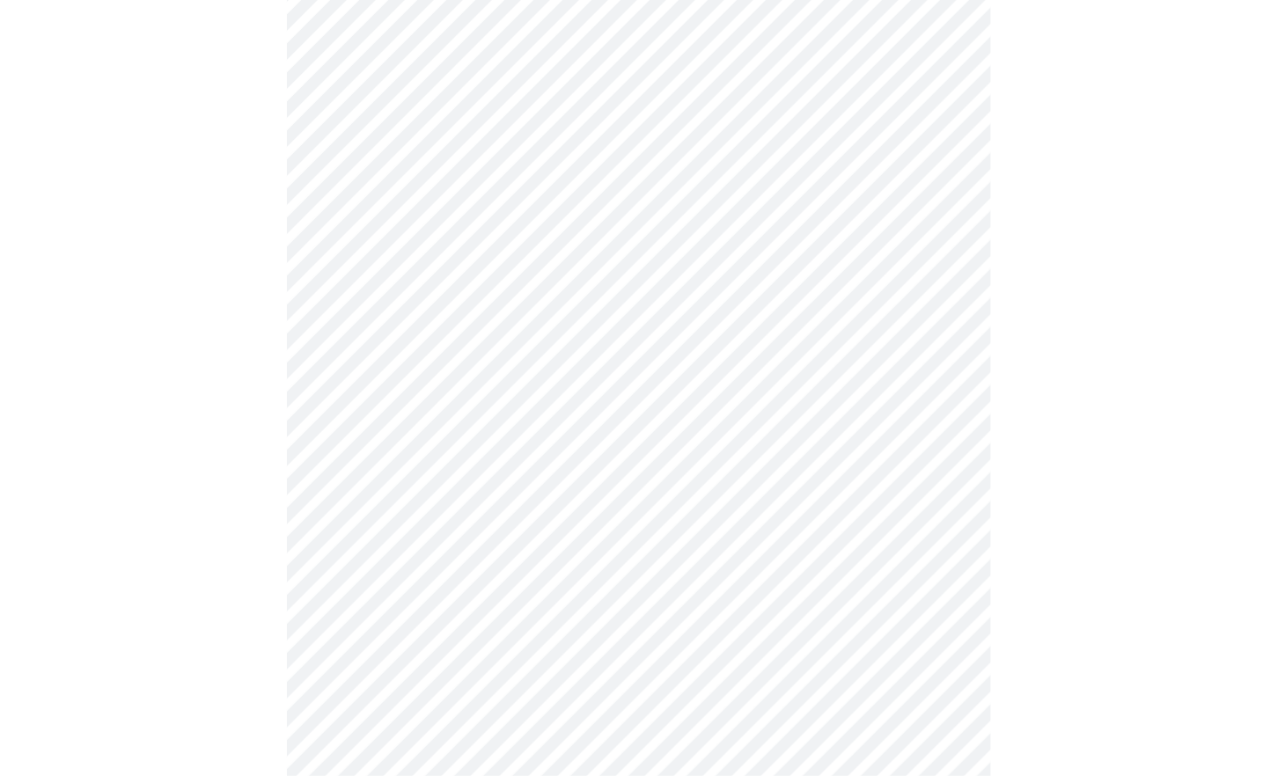
scroll to position [684, 0]
click at [388, 523] on body "MyMenopauseRx Appointments Messaging Labs Uploads Medications Community Refer a…" at bounding box center [646, 185] width 1279 height 1724
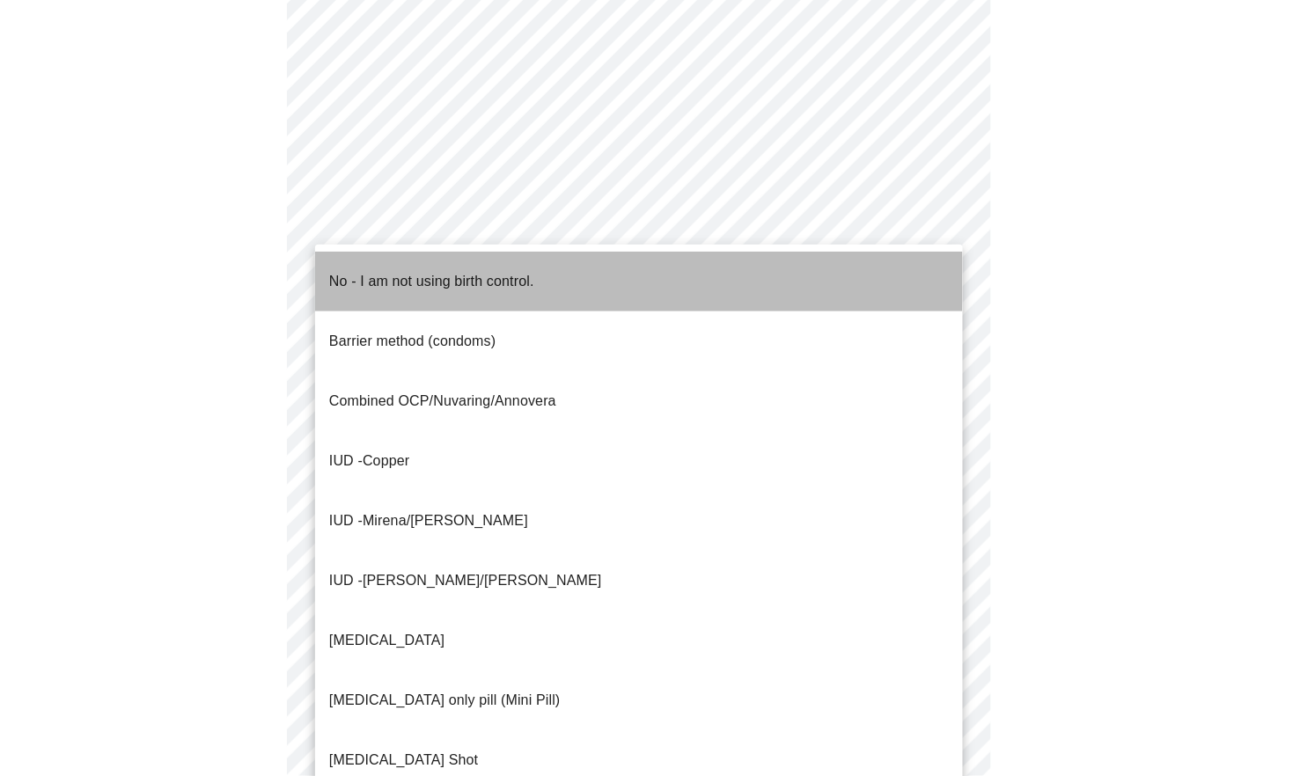
click at [392, 271] on p "No - I am not using birth control." at bounding box center [431, 281] width 205 height 21
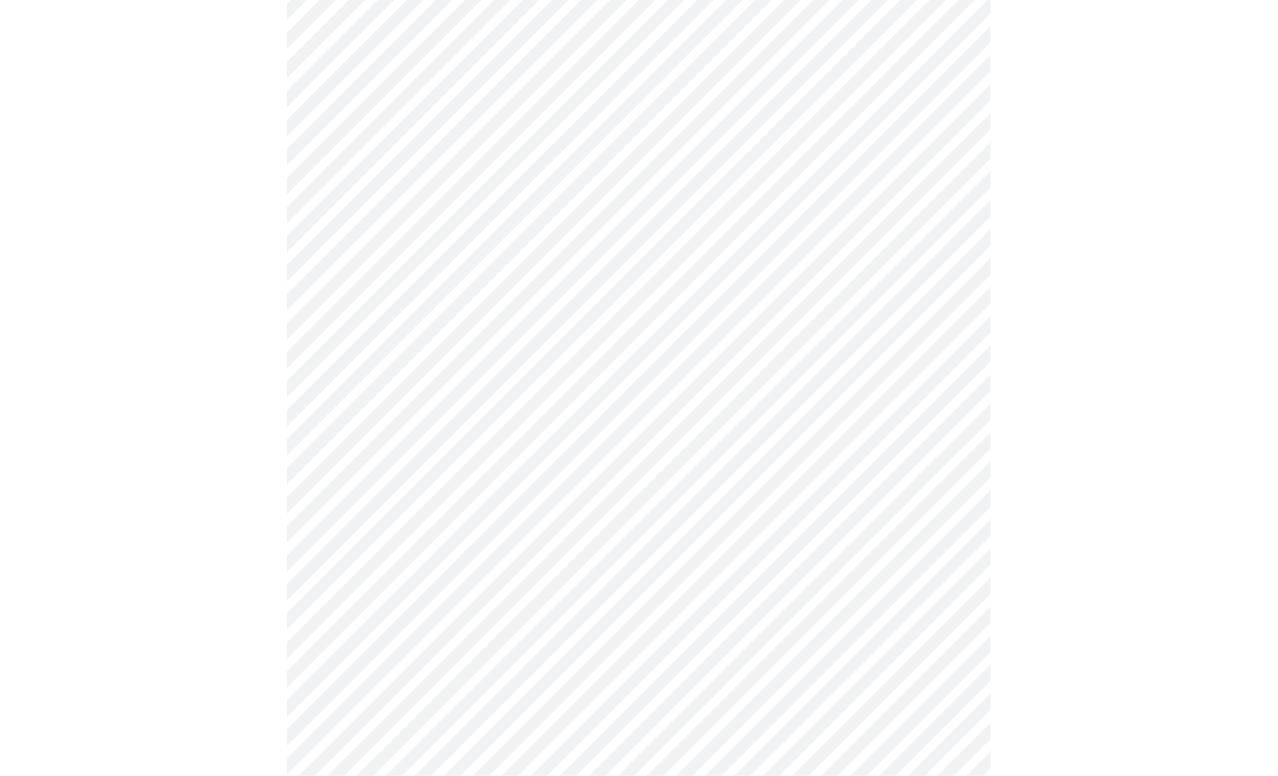
scroll to position [781, 0]
click at [366, 634] on body "MyMenopauseRx Appointments Messaging Labs Uploads Medications Community Refer a…" at bounding box center [639, 82] width 1264 height 1713
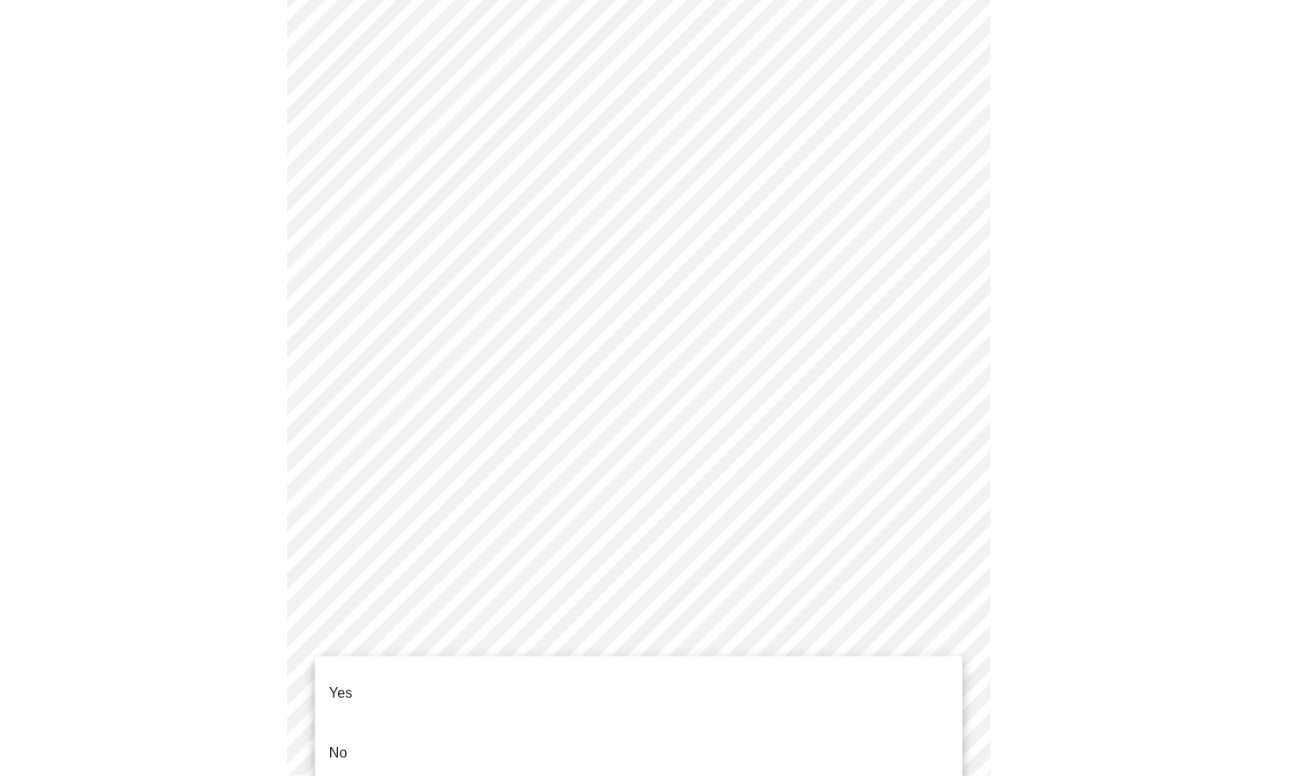
click at [346, 634] on p "Yes" at bounding box center [341, 693] width 24 height 21
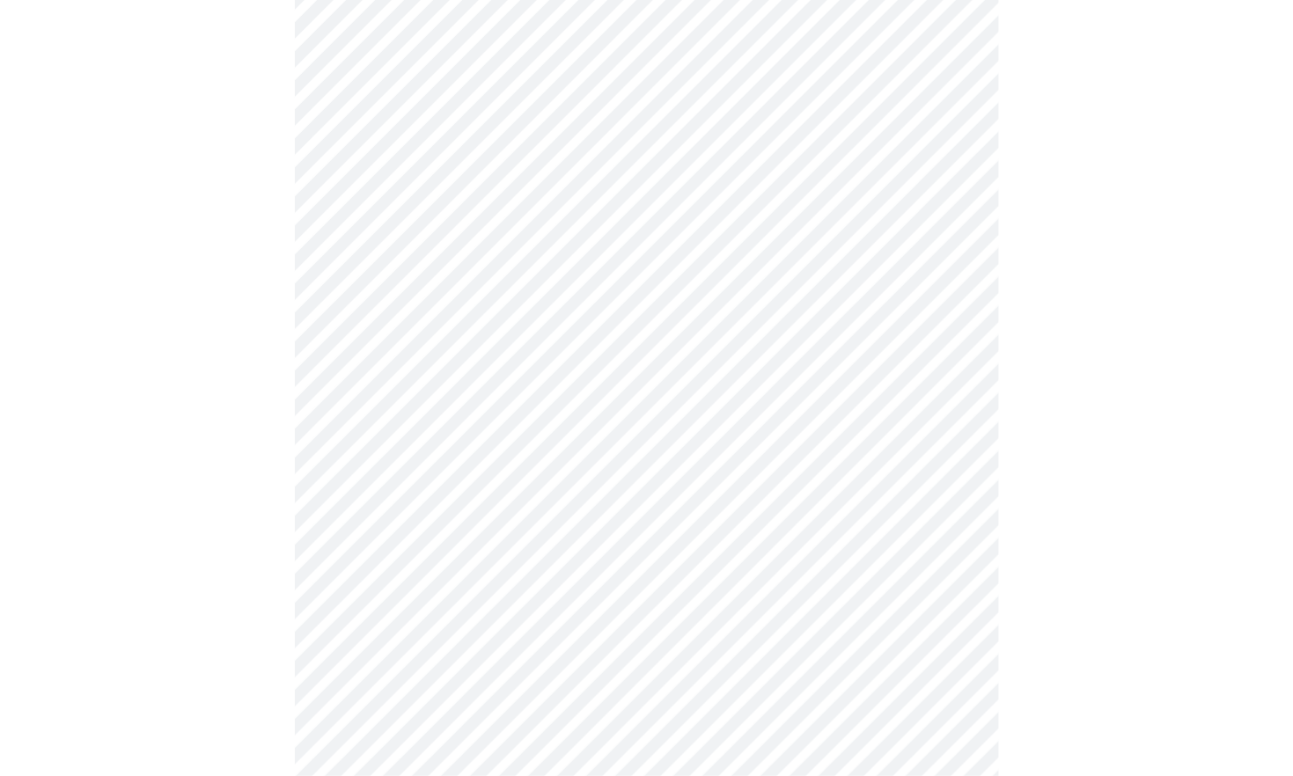
scroll to position [926, 0]
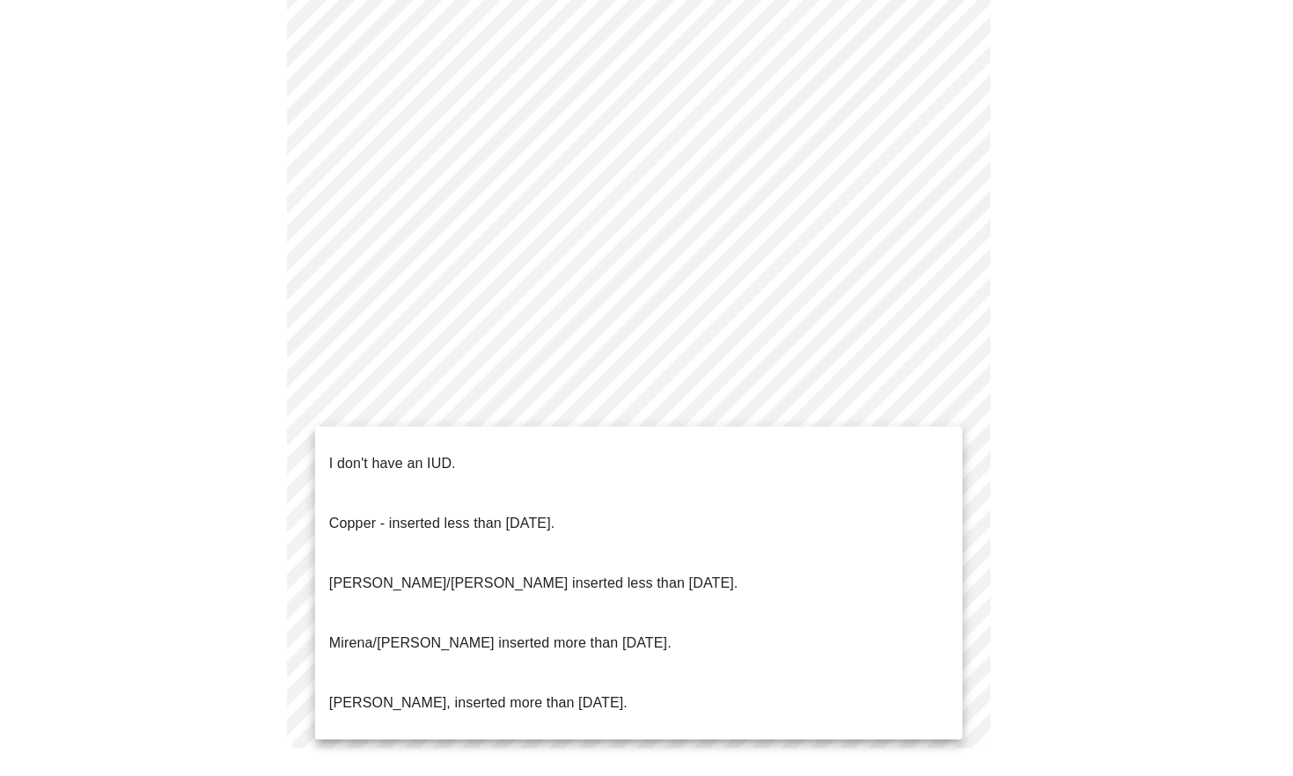
click at [426, 453] on p "I don't have an IUD." at bounding box center [392, 463] width 127 height 21
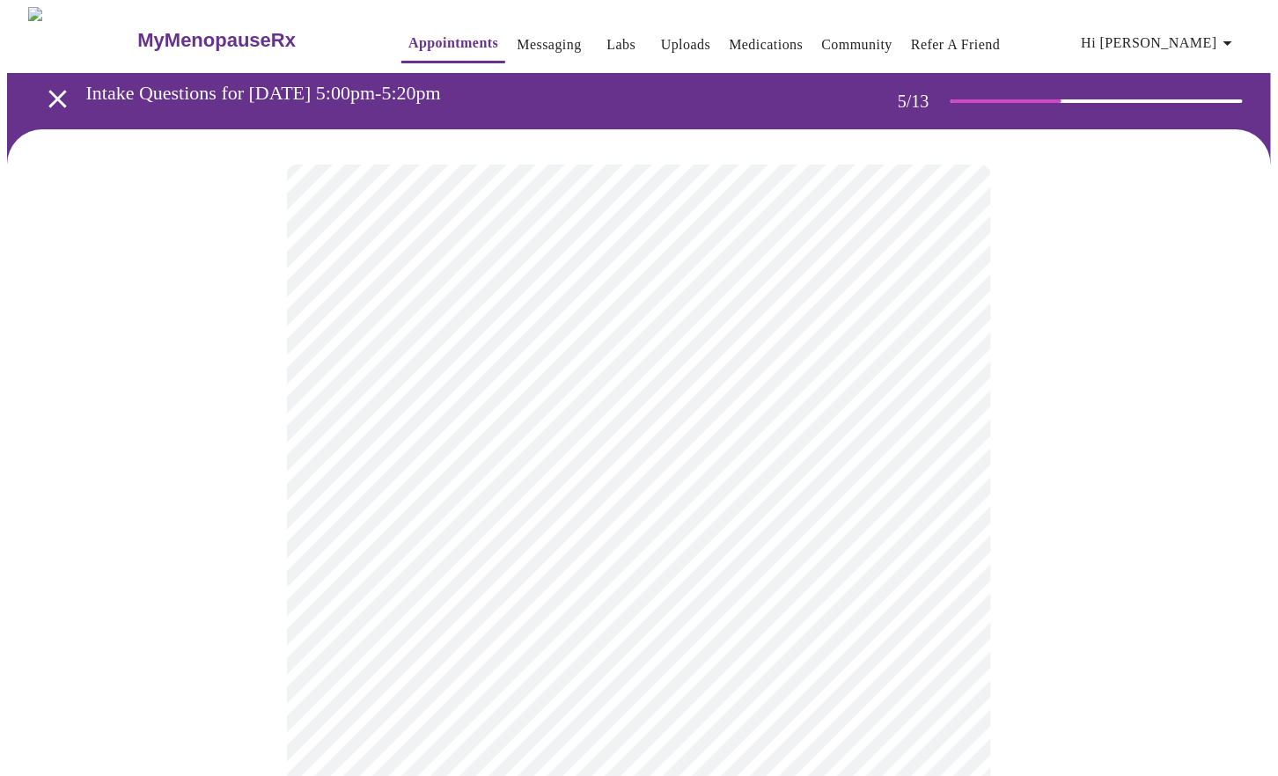
scroll to position [98, 0]
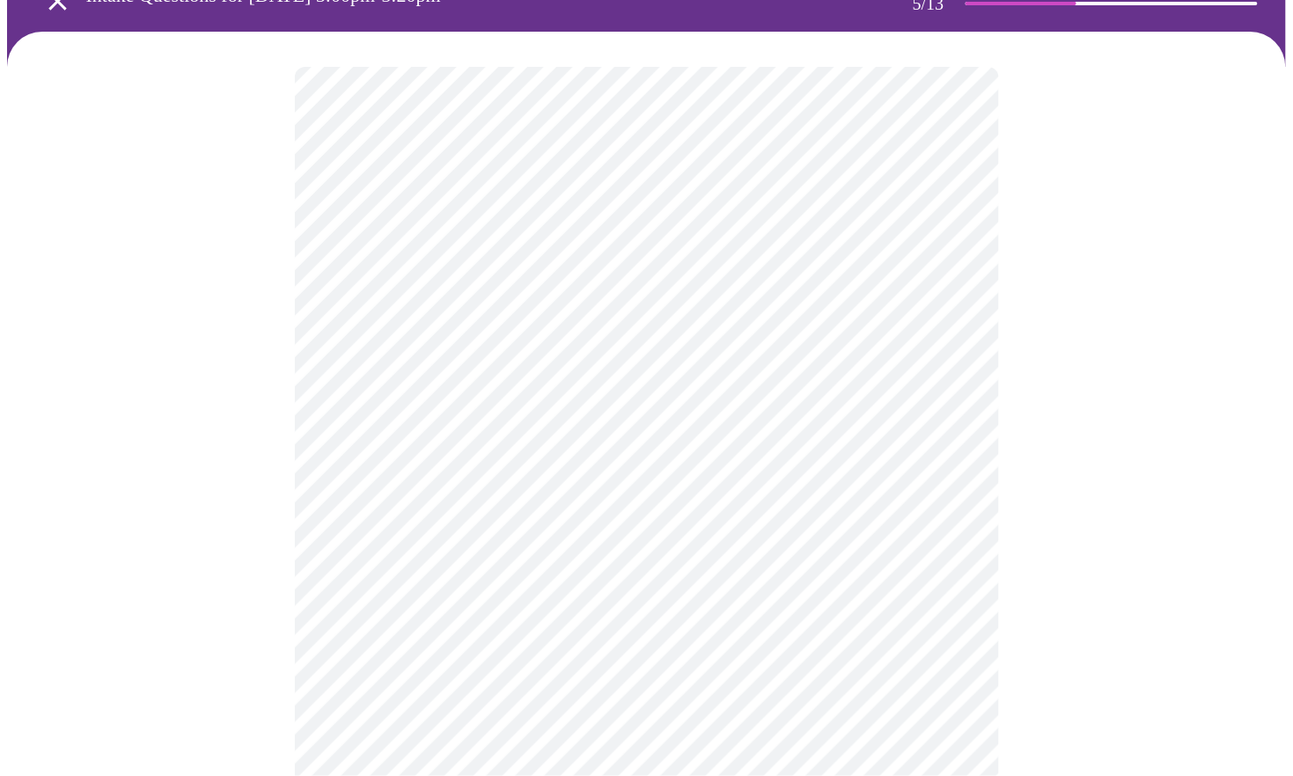
click at [921, 511] on body "MyMenopauseRx Appointments Messaging Labs Uploads Medications Community Refer a…" at bounding box center [646, 558] width 1279 height 1299
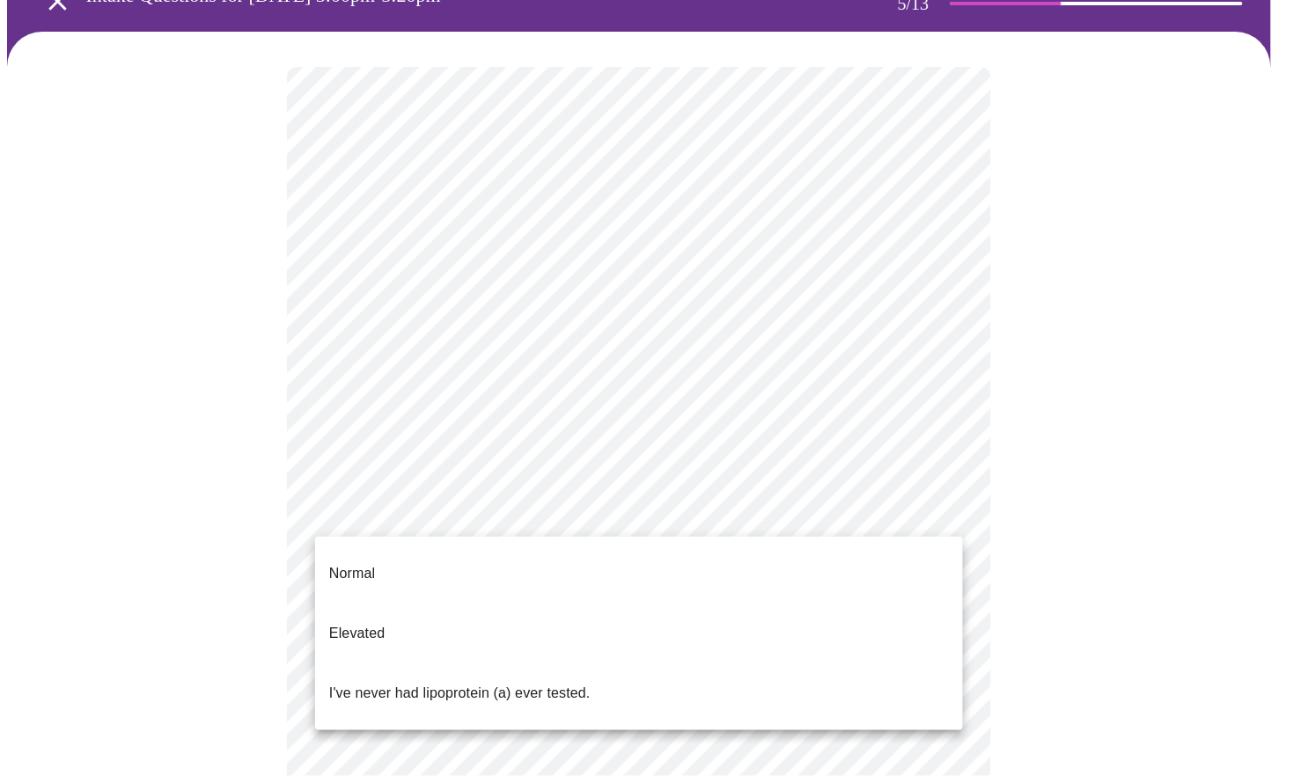
click at [372, 634] on p "I've never had lipoprotein (a) ever tested." at bounding box center [459, 693] width 261 height 21
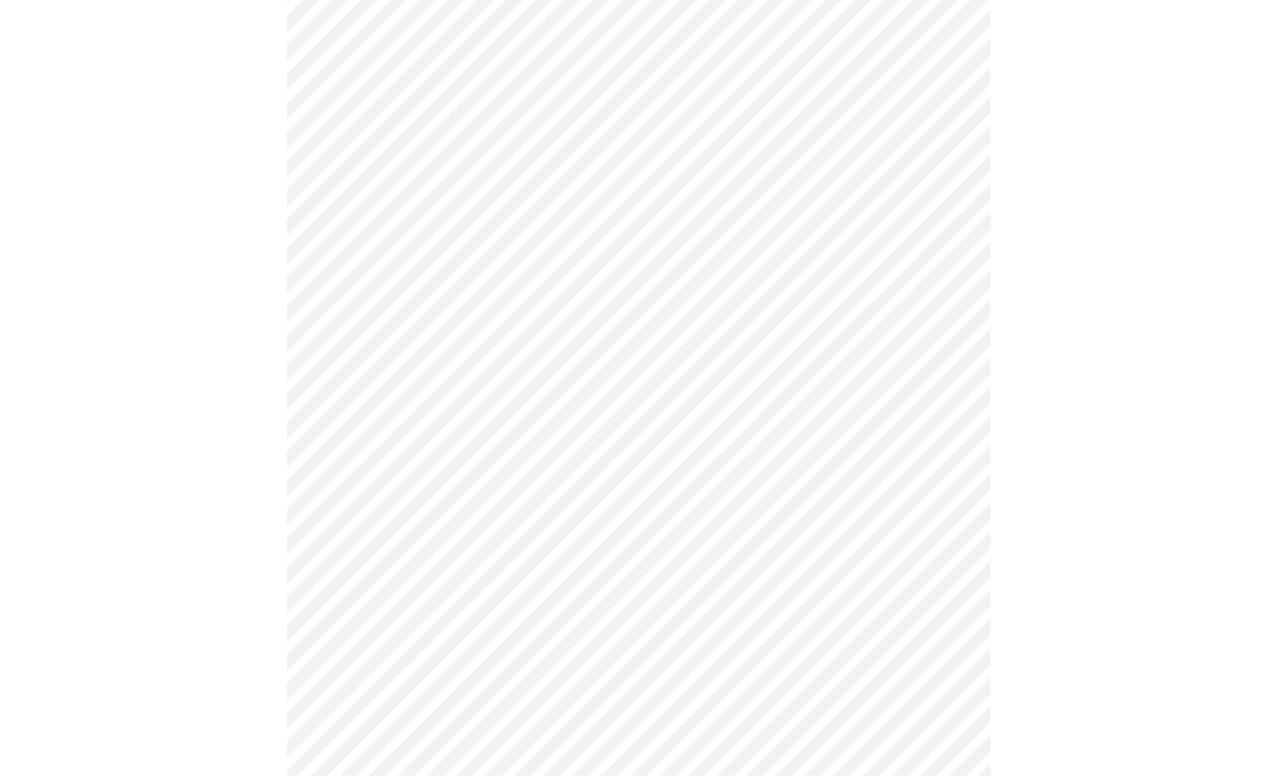
scroll to position [4400, 0]
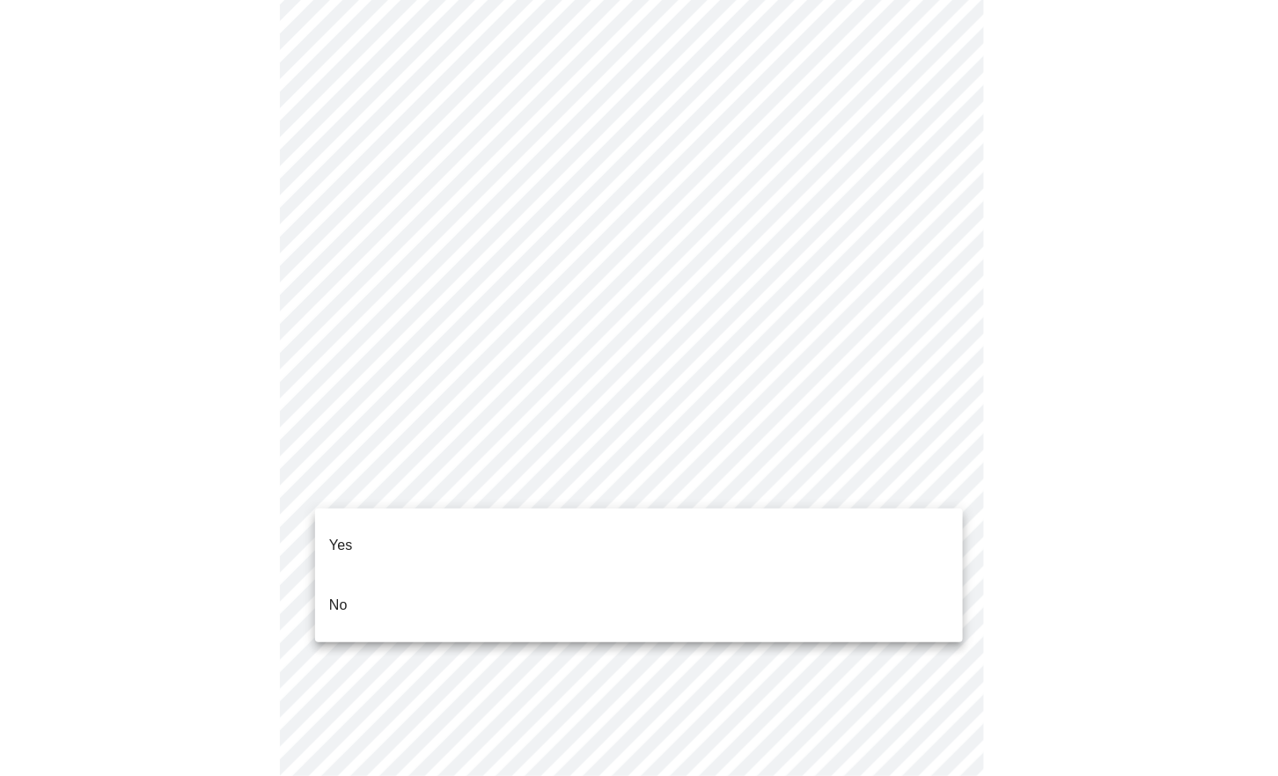
click at [334, 535] on p "Yes" at bounding box center [341, 545] width 24 height 21
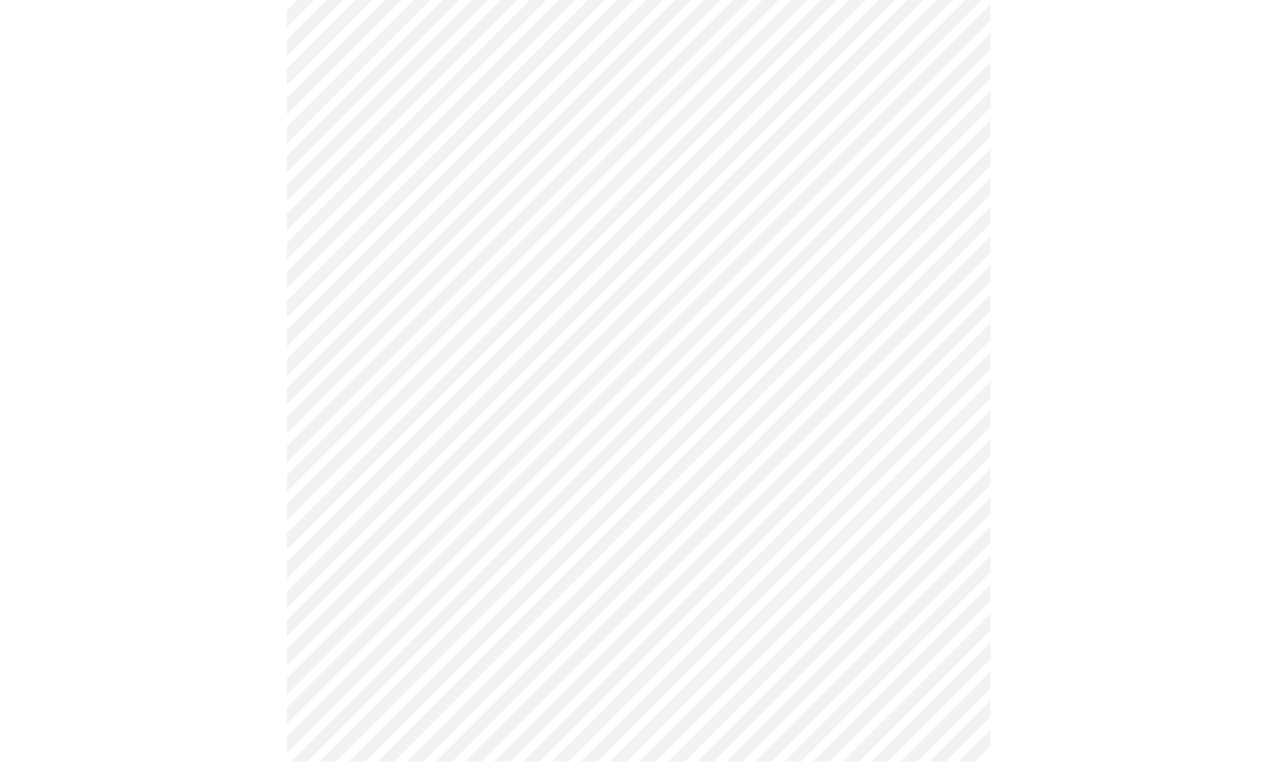
scroll to position [893, 0]
